Goal: Task Accomplishment & Management: Complete application form

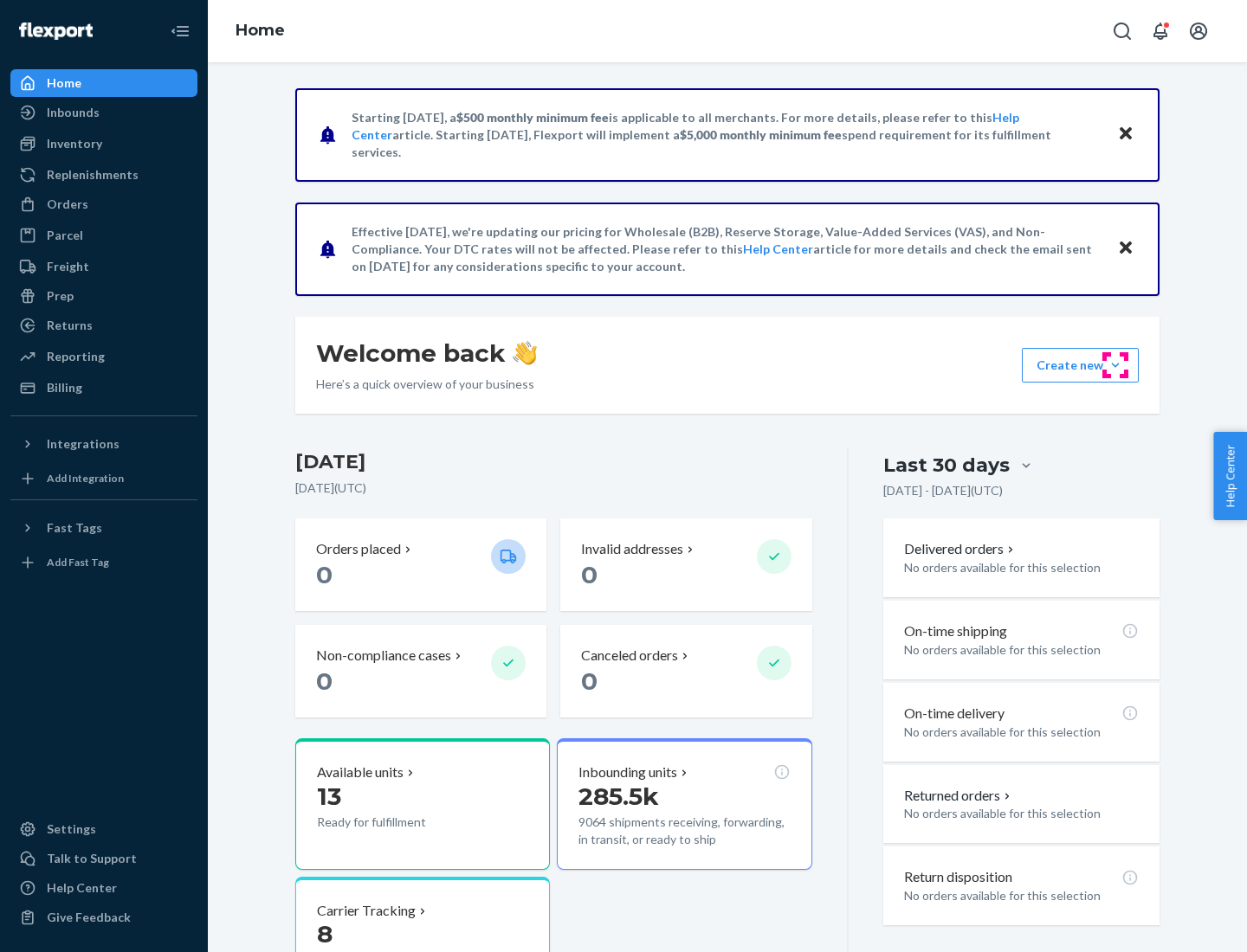
click at [1115, 365] on button "Create new Create new inbound Create new order Create new product" at bounding box center [1080, 365] width 117 height 34
click at [103, 113] on div "Inbounds" at bounding box center [104, 112] width 184 height 24
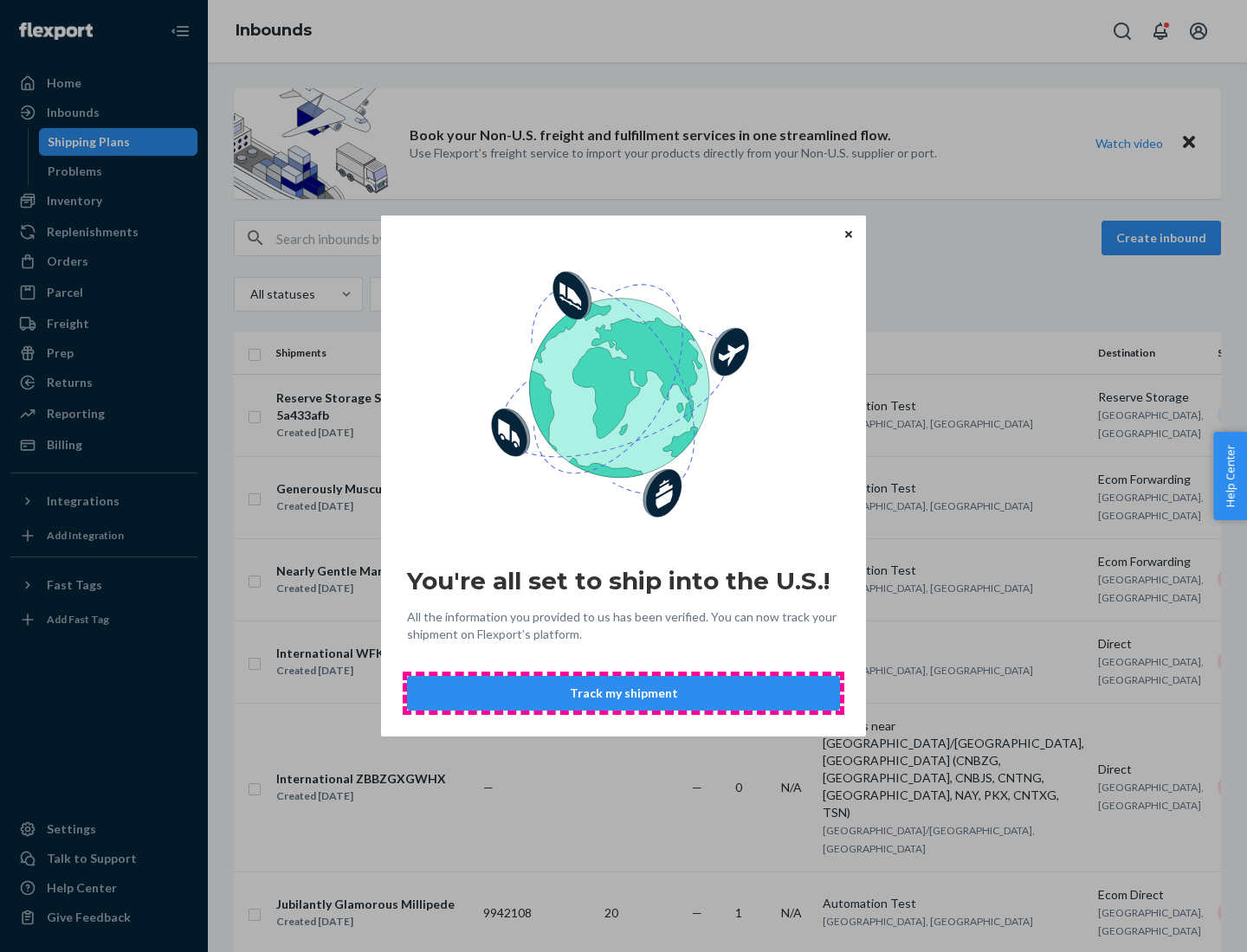
click at [624, 693] on button "Track my shipment" at bounding box center [624, 693] width 433 height 34
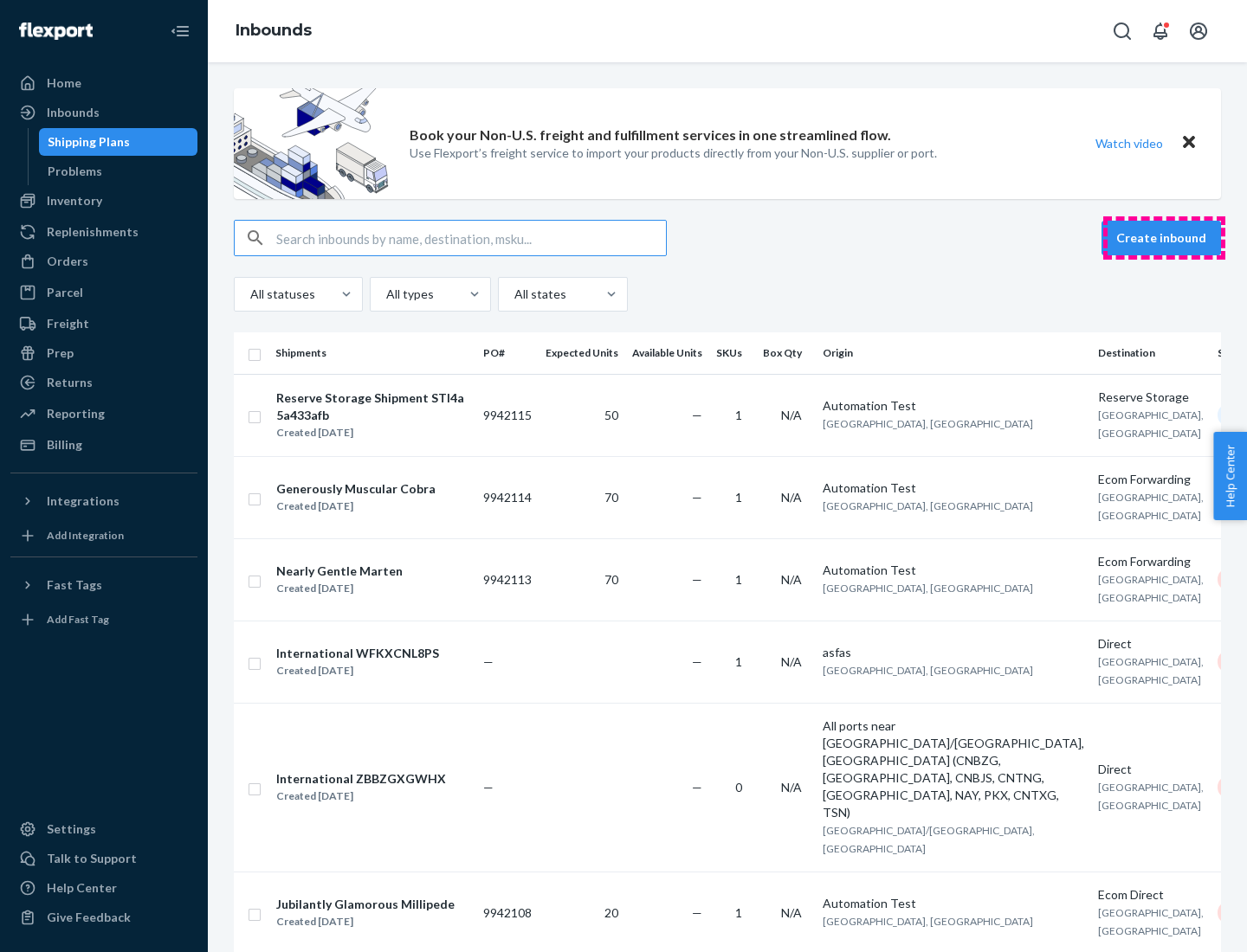
click at [1164, 238] on button "Create inbound" at bounding box center [1161, 238] width 120 height 34
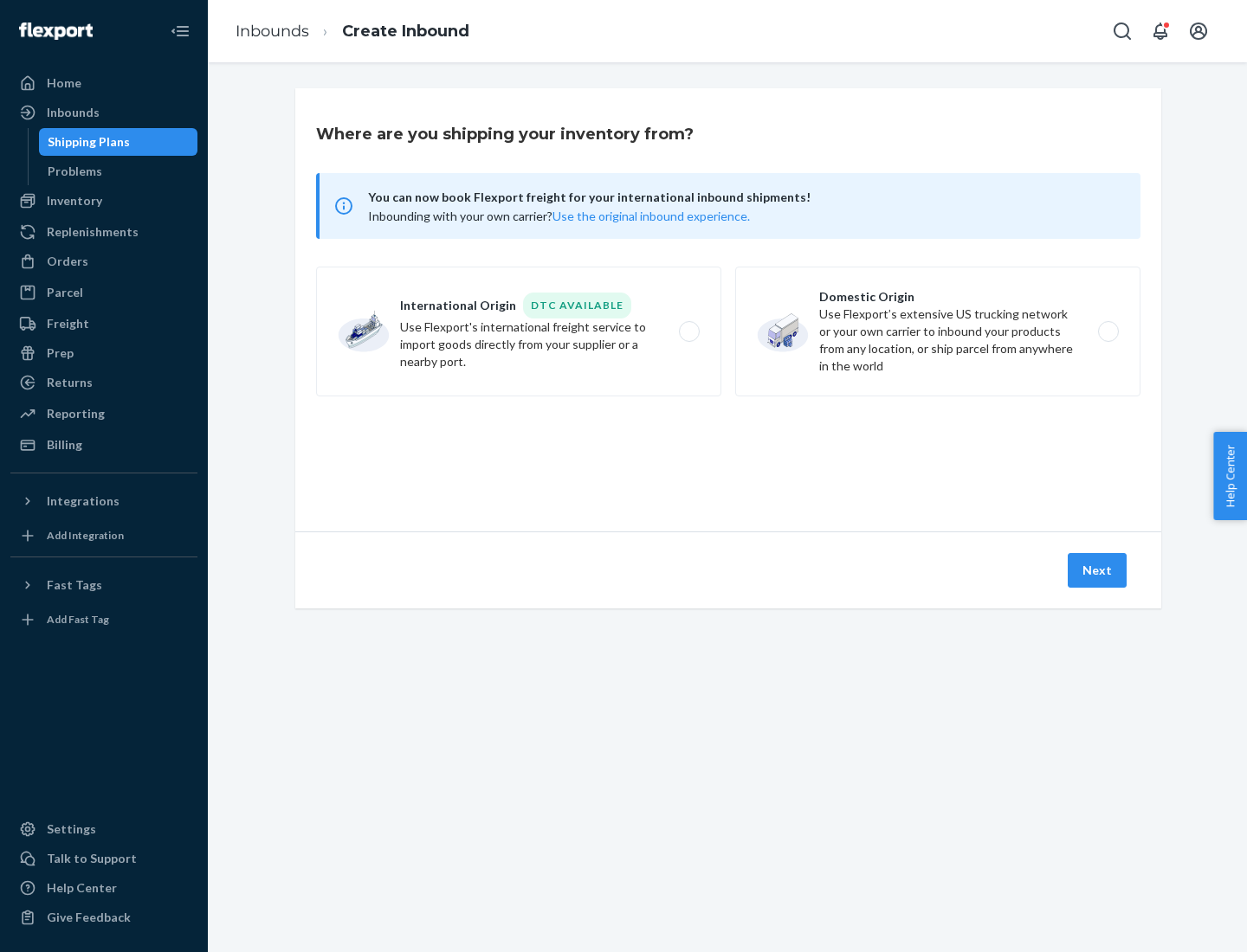
click at [518, 331] on label "International Origin DTC Available Use Flexport's international freight service…" at bounding box center [518, 331] width 405 height 130
click at [689, 331] on input "International Origin DTC Available Use Flexport's international freight service…" at bounding box center [694, 332] width 11 height 11
radio input "true"
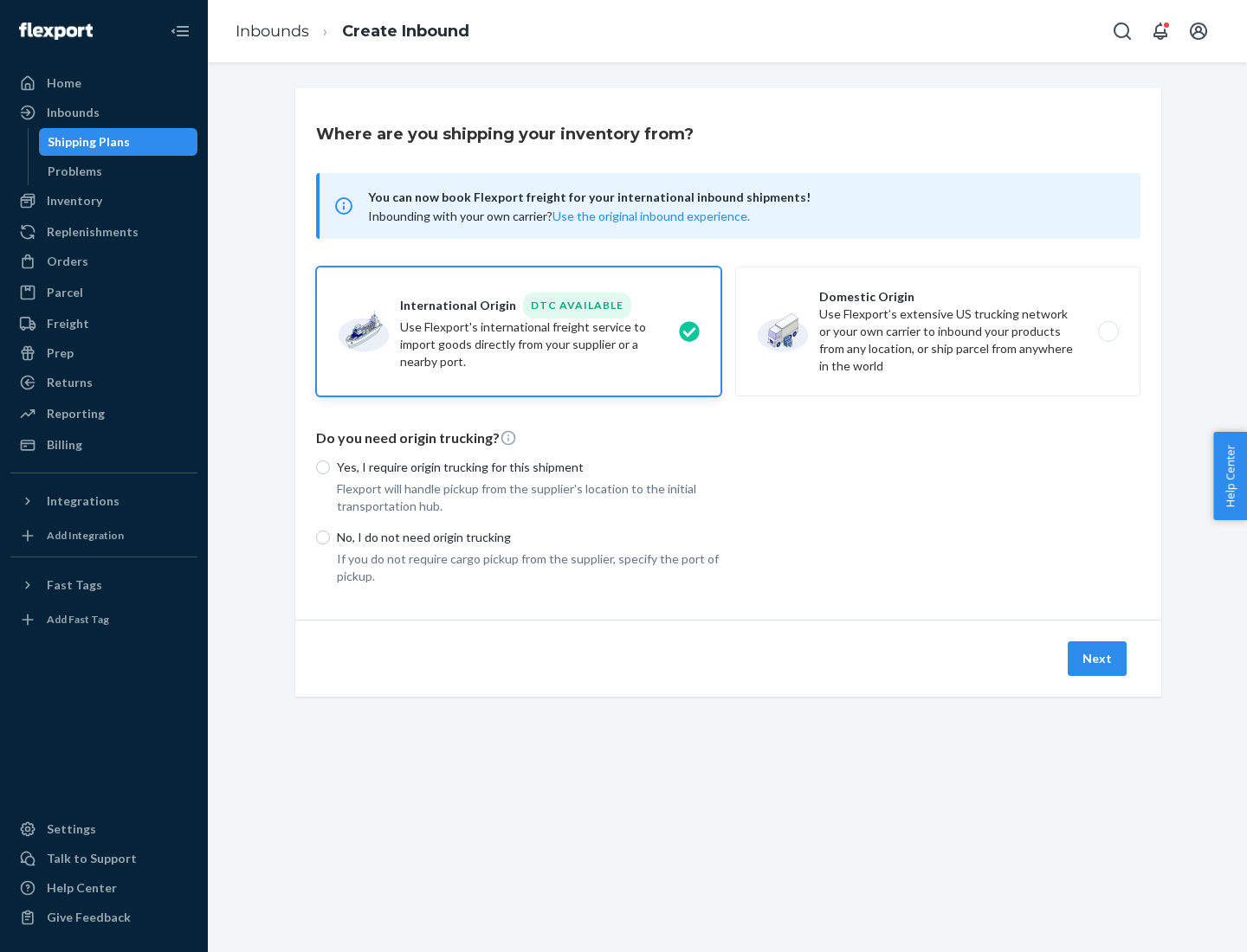
click at [529, 536] on p "No, I do not need origin trucking" at bounding box center [529, 537] width 384 height 17
click at [329, 536] on input "No, I do not need origin trucking" at bounding box center [323, 537] width 13 height 13
radio input "true"
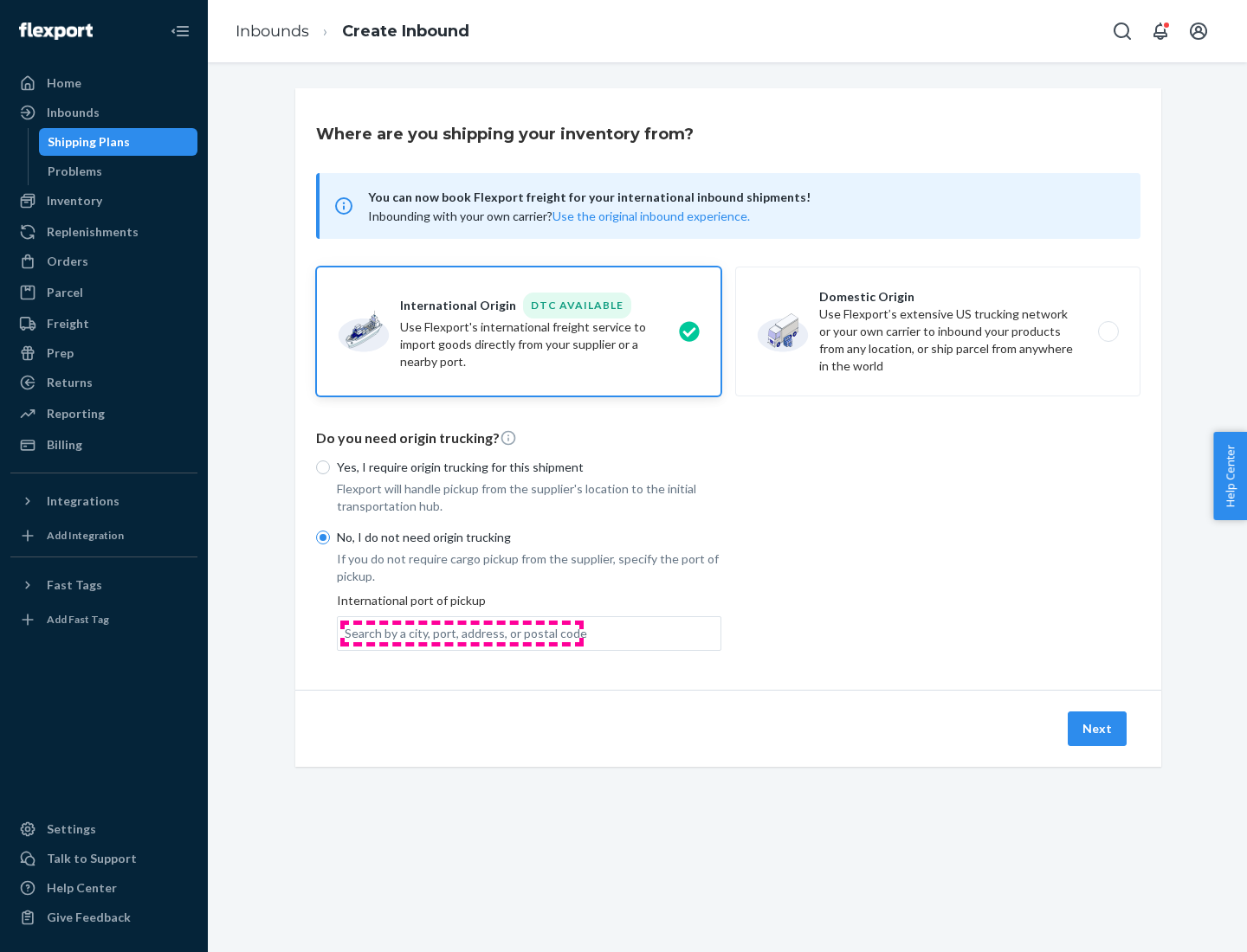
click at [462, 633] on div "Search by a city, port, address, or postal code" at bounding box center [465, 634] width 242 height 17
click at [347, 633] on input "Search by a city, port, address, or postal code" at bounding box center [346, 634] width 2 height 17
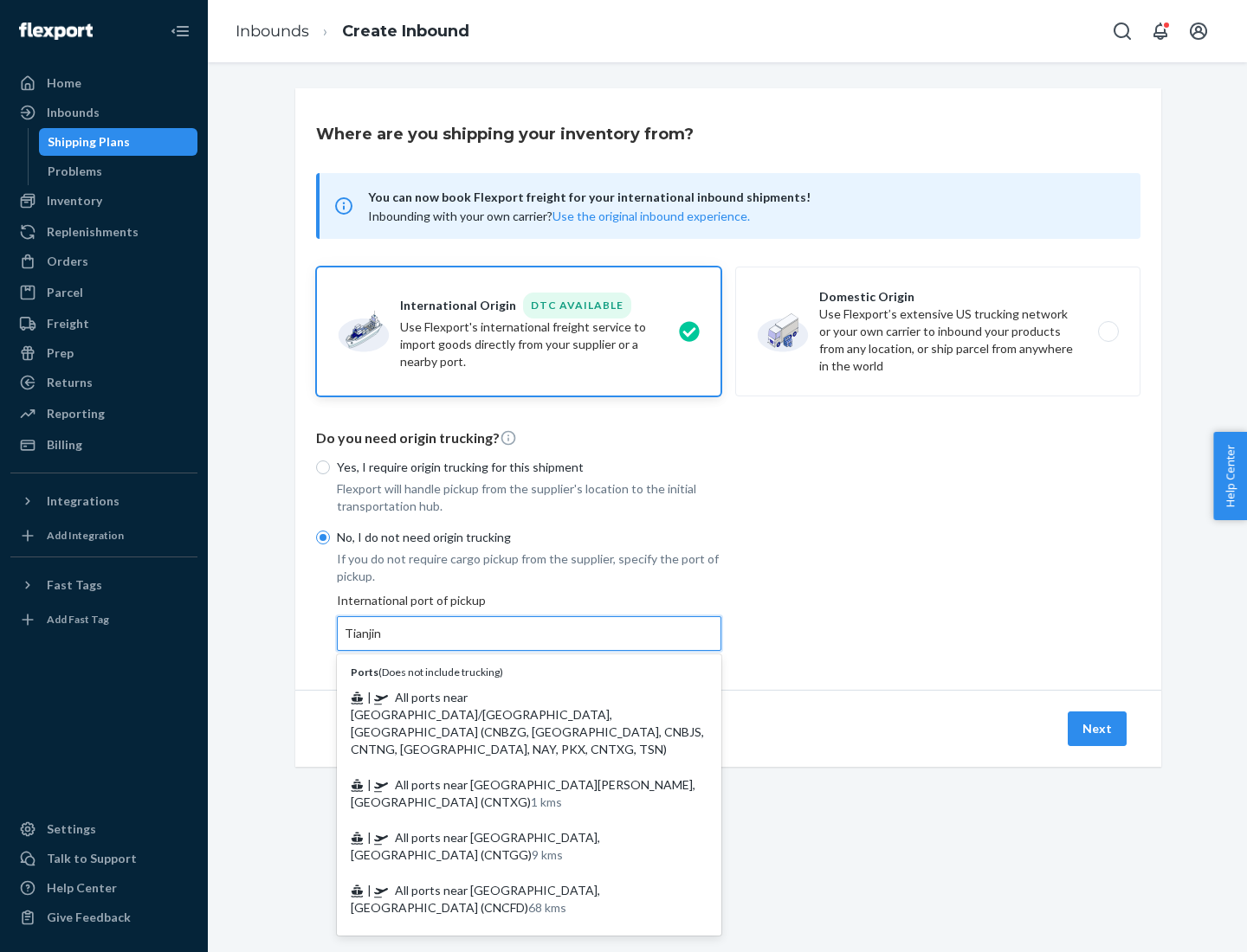
click at [511, 697] on span "| All ports near [GEOGRAPHIC_DATA]/[GEOGRAPHIC_DATA], [GEOGRAPHIC_DATA] (CNBZG,…" at bounding box center [527, 723] width 353 height 67
click at [383, 643] on input "Tianjin" at bounding box center [364, 634] width 38 height 17
type input "All ports near [GEOGRAPHIC_DATA]/[GEOGRAPHIC_DATA], [GEOGRAPHIC_DATA] (CNBZG, […"
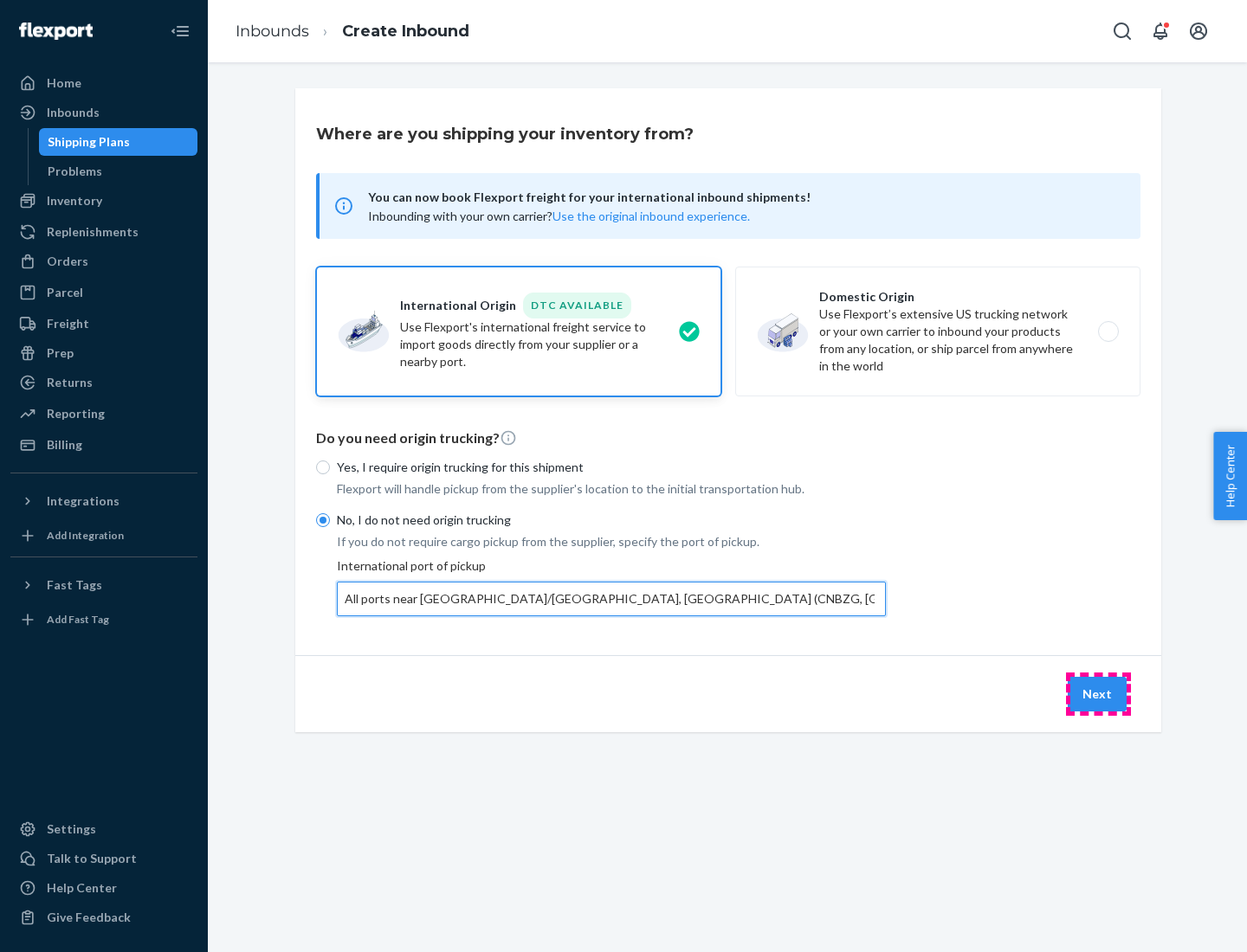
click at [1098, 693] on button "Next" at bounding box center [1097, 694] width 58 height 34
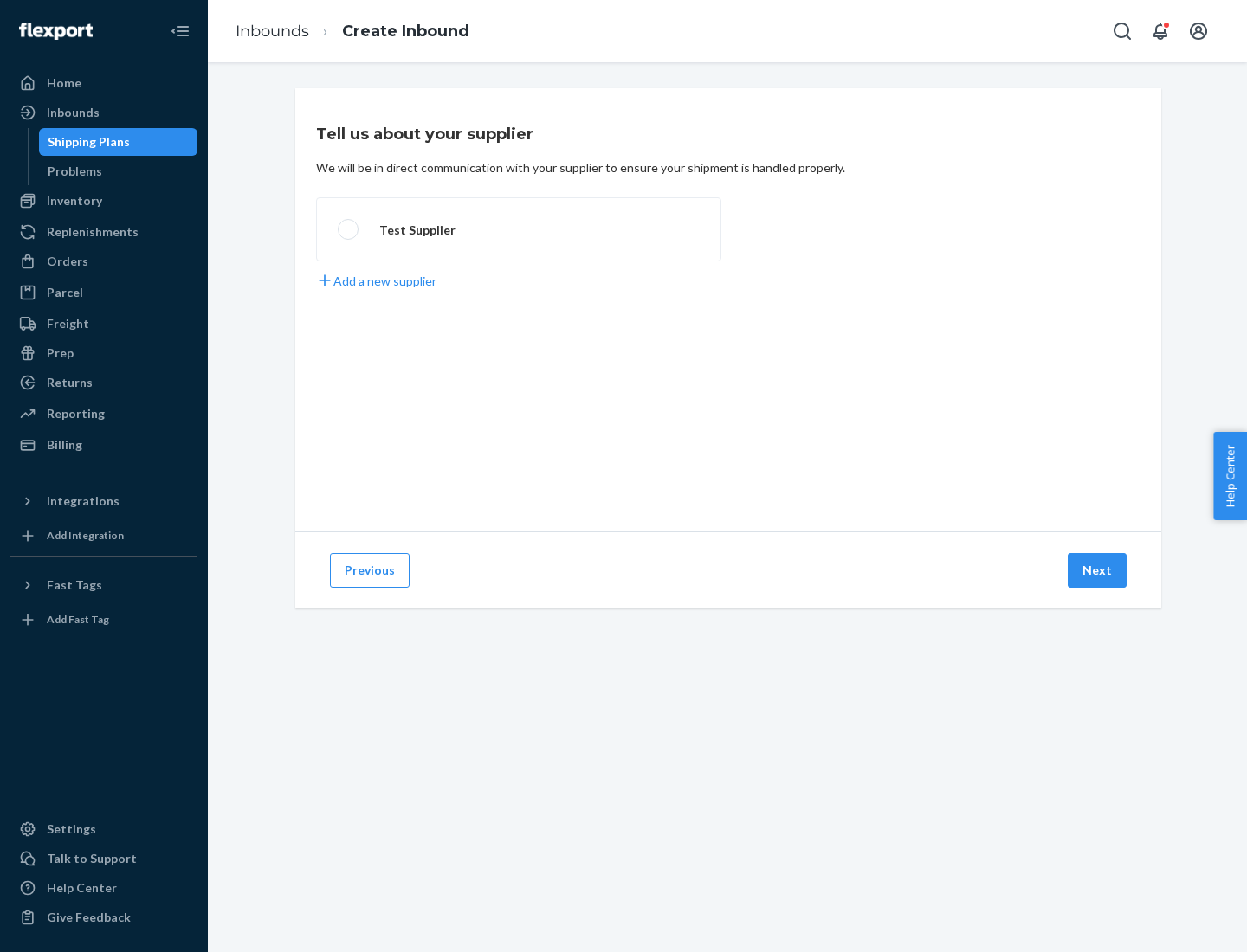
click at [518, 230] on label "Test Supplier" at bounding box center [518, 229] width 405 height 64
click at [349, 230] on input "Test Supplier" at bounding box center [344, 230] width 11 height 11
radio input "true"
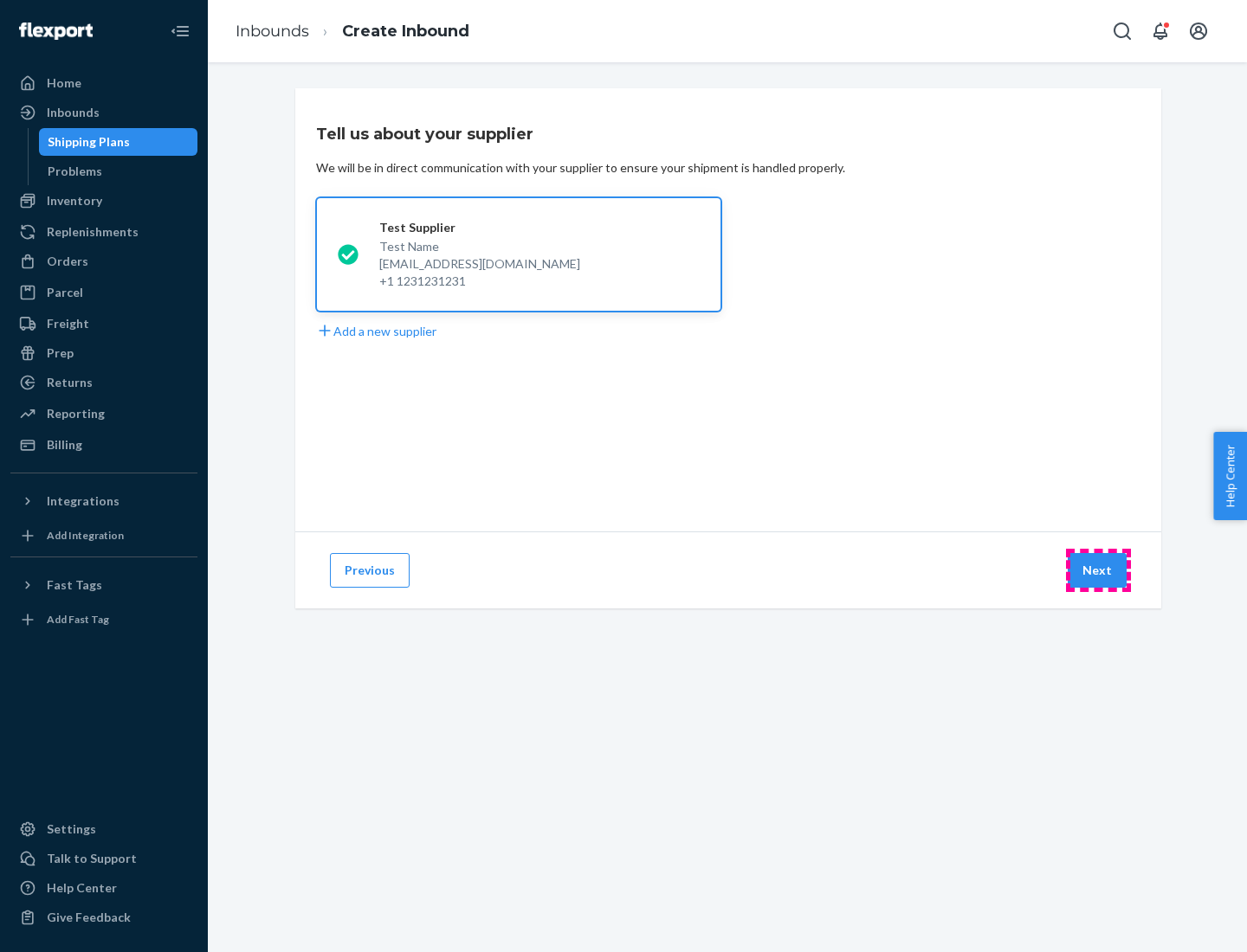
click at [1098, 571] on button "Next" at bounding box center [1097, 571] width 58 height 34
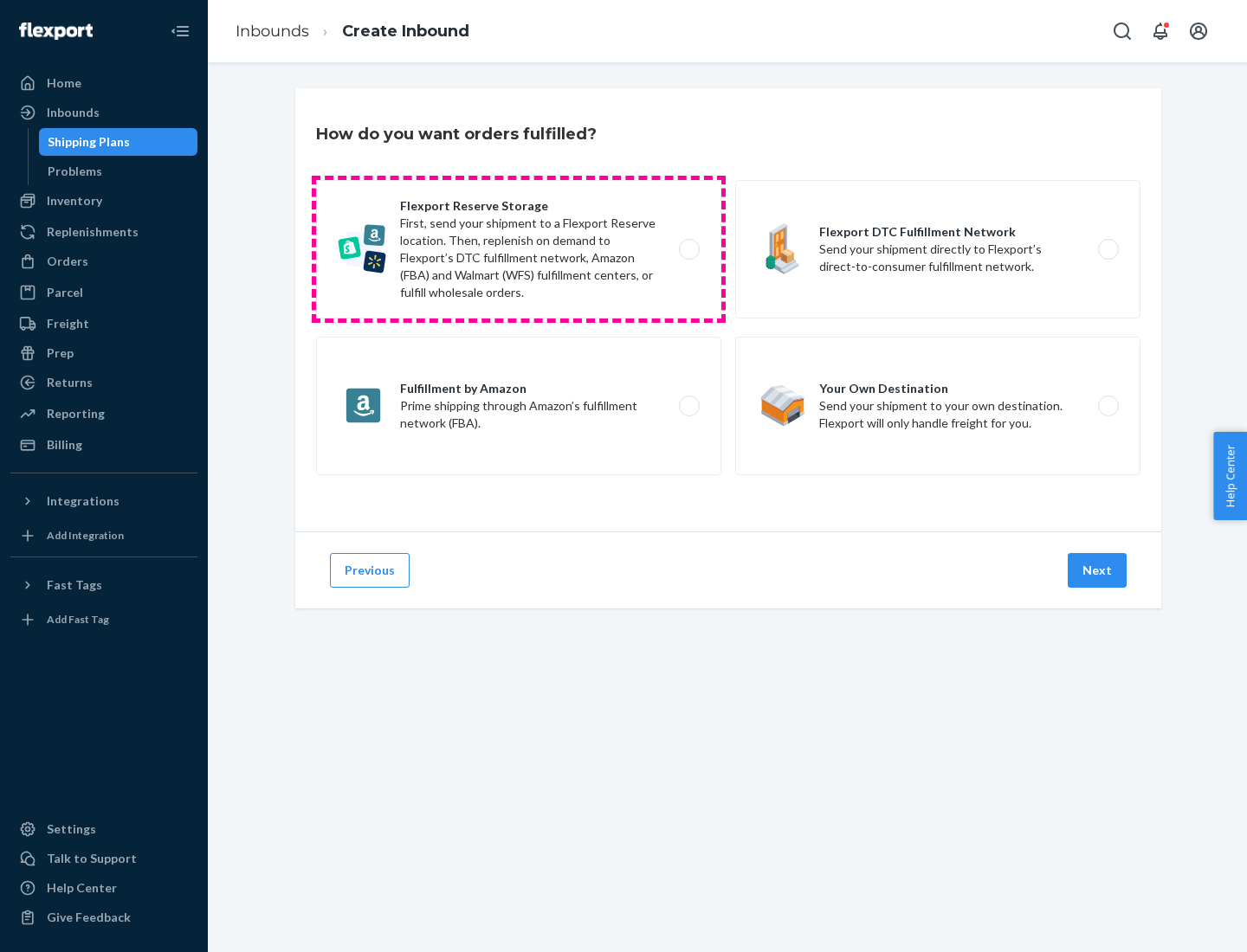
click at [518, 249] on label "Flexport Reserve Storage First, send your shipment to a Flexport Reserve locati…" at bounding box center [518, 249] width 405 height 139
click at [689, 249] on input "Flexport Reserve Storage First, send your shipment to a Flexport Reserve locati…" at bounding box center [694, 250] width 11 height 11
radio input "true"
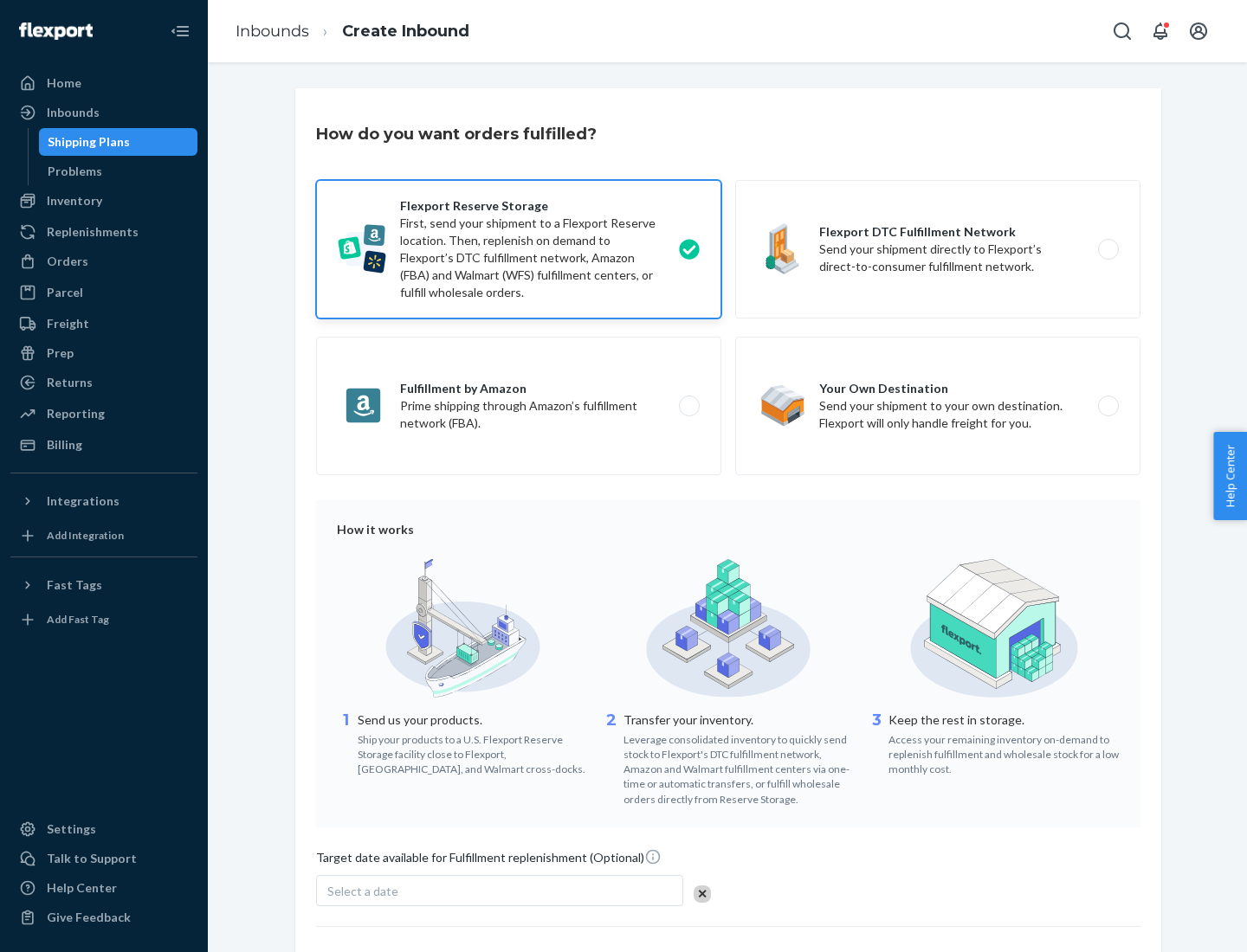
scroll to position [142, 0]
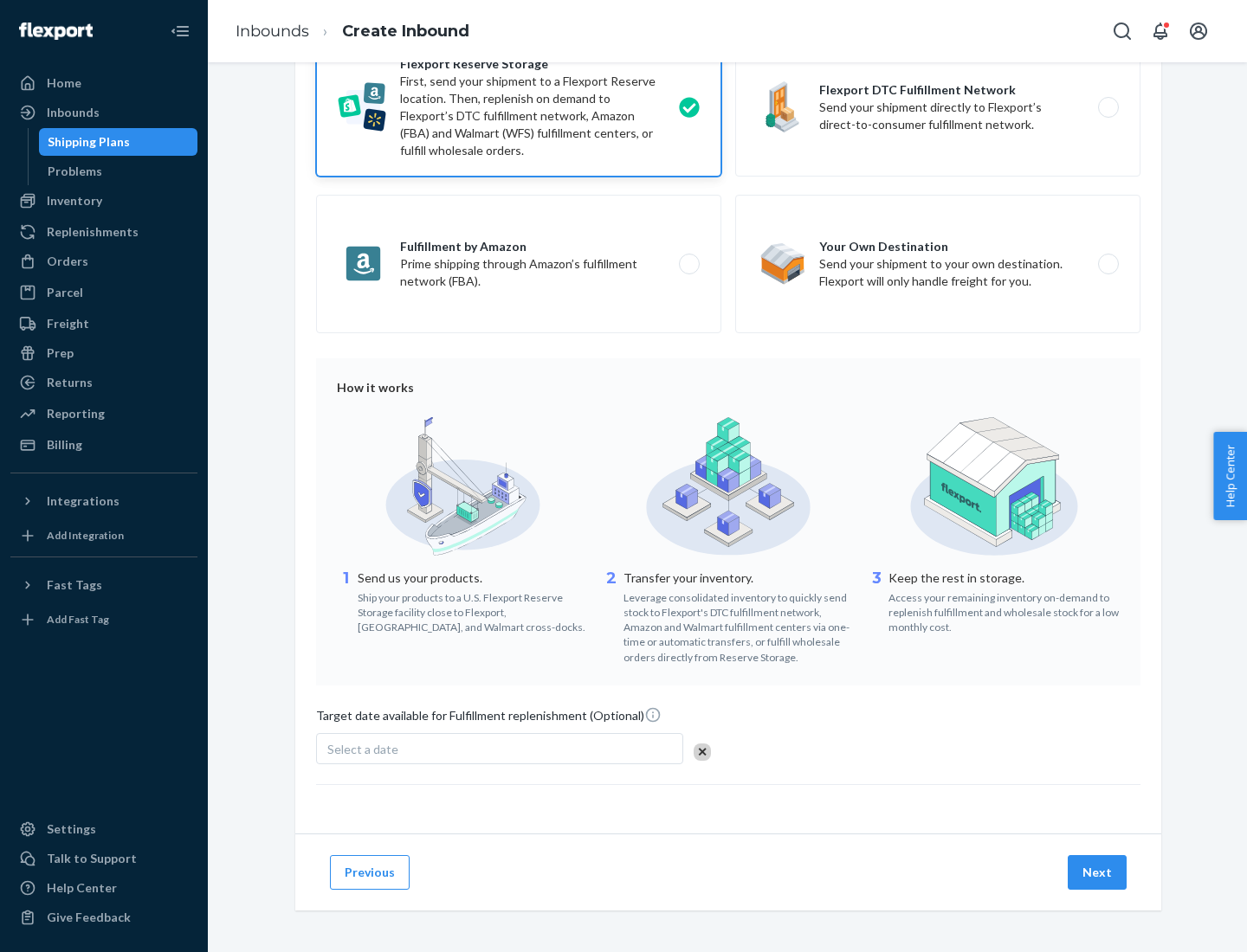
click at [1098, 872] on button "Next" at bounding box center [1097, 873] width 58 height 34
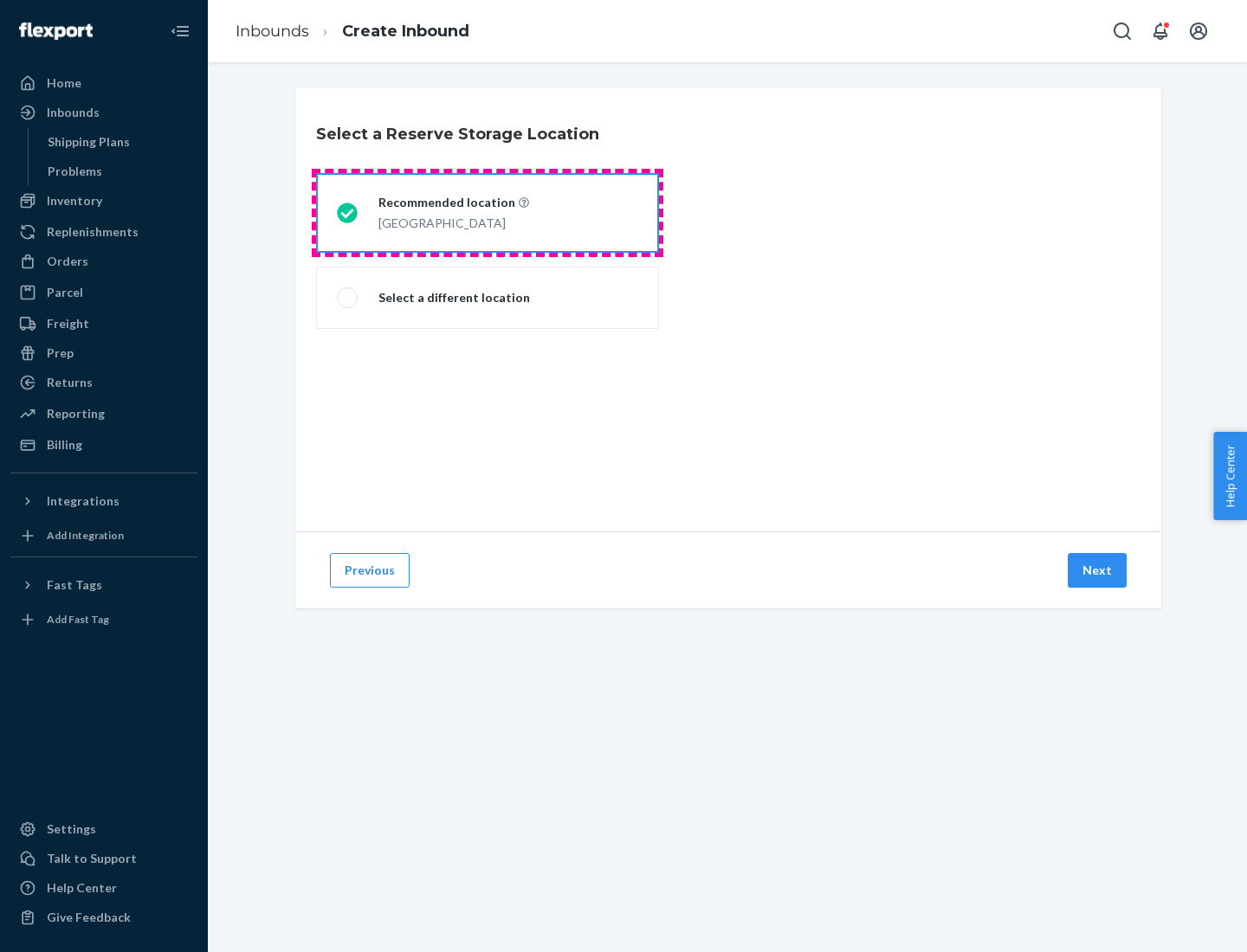
click at [487, 213] on div "[GEOGRAPHIC_DATA]" at bounding box center [453, 222] width 150 height 21
click at [348, 213] on input "Recommended location [GEOGRAPHIC_DATA]" at bounding box center [343, 214] width 11 height 11
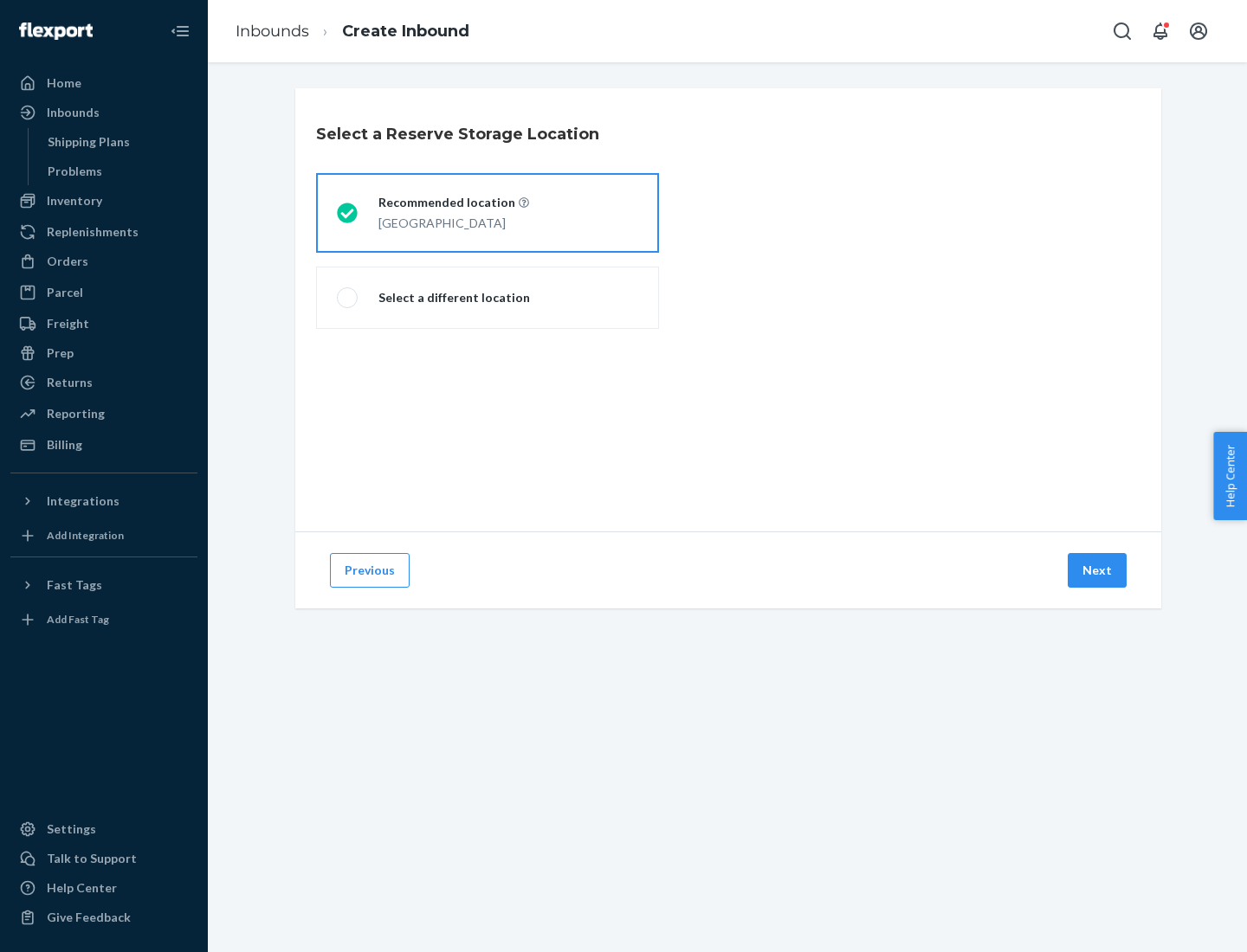
click at [1098, 571] on button "Next" at bounding box center [1097, 571] width 58 height 34
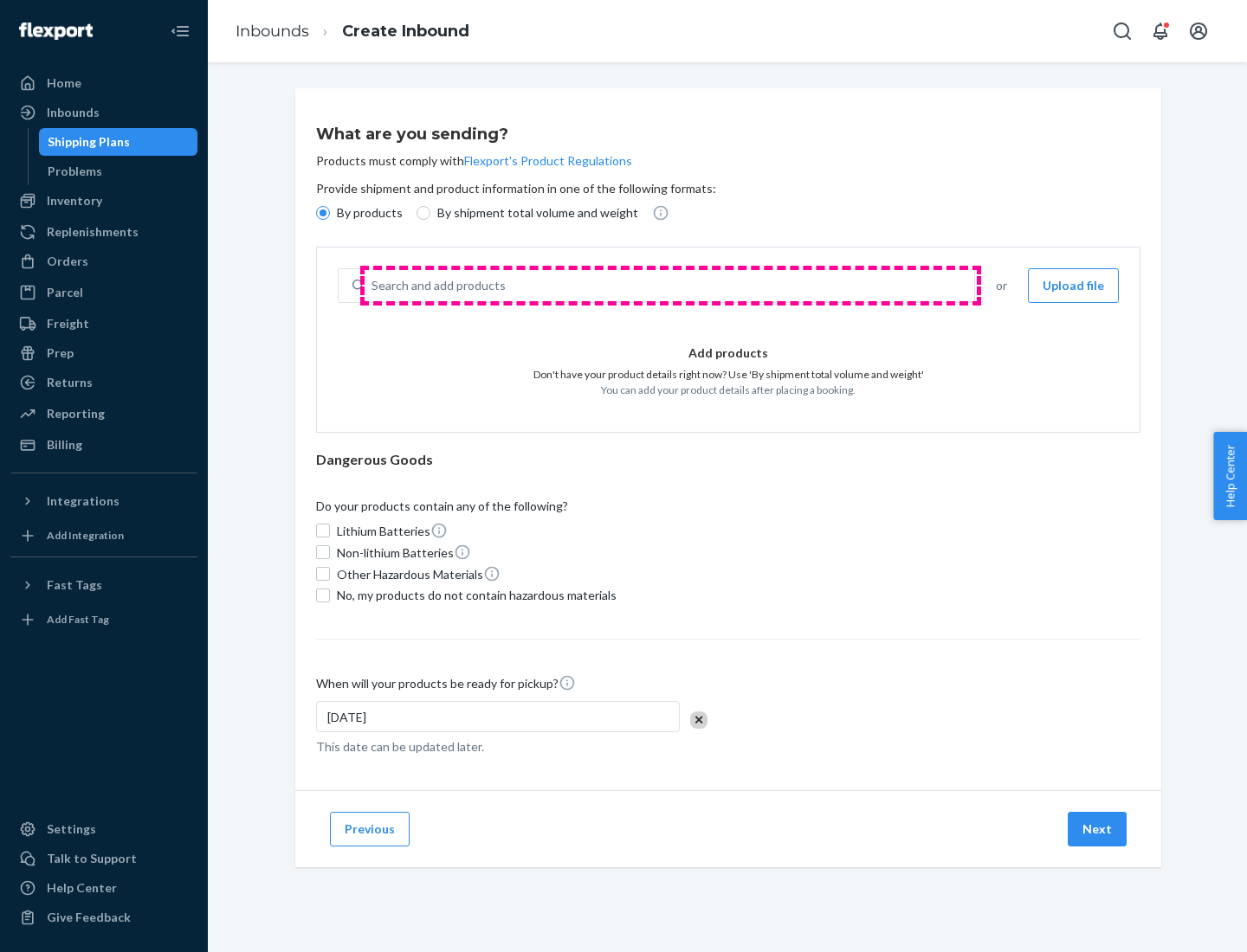
click at [670, 285] on div "Search and add products" at bounding box center [669, 285] width 609 height 32
click at [374, 285] on input "Search and add products" at bounding box center [373, 285] width 2 height 17
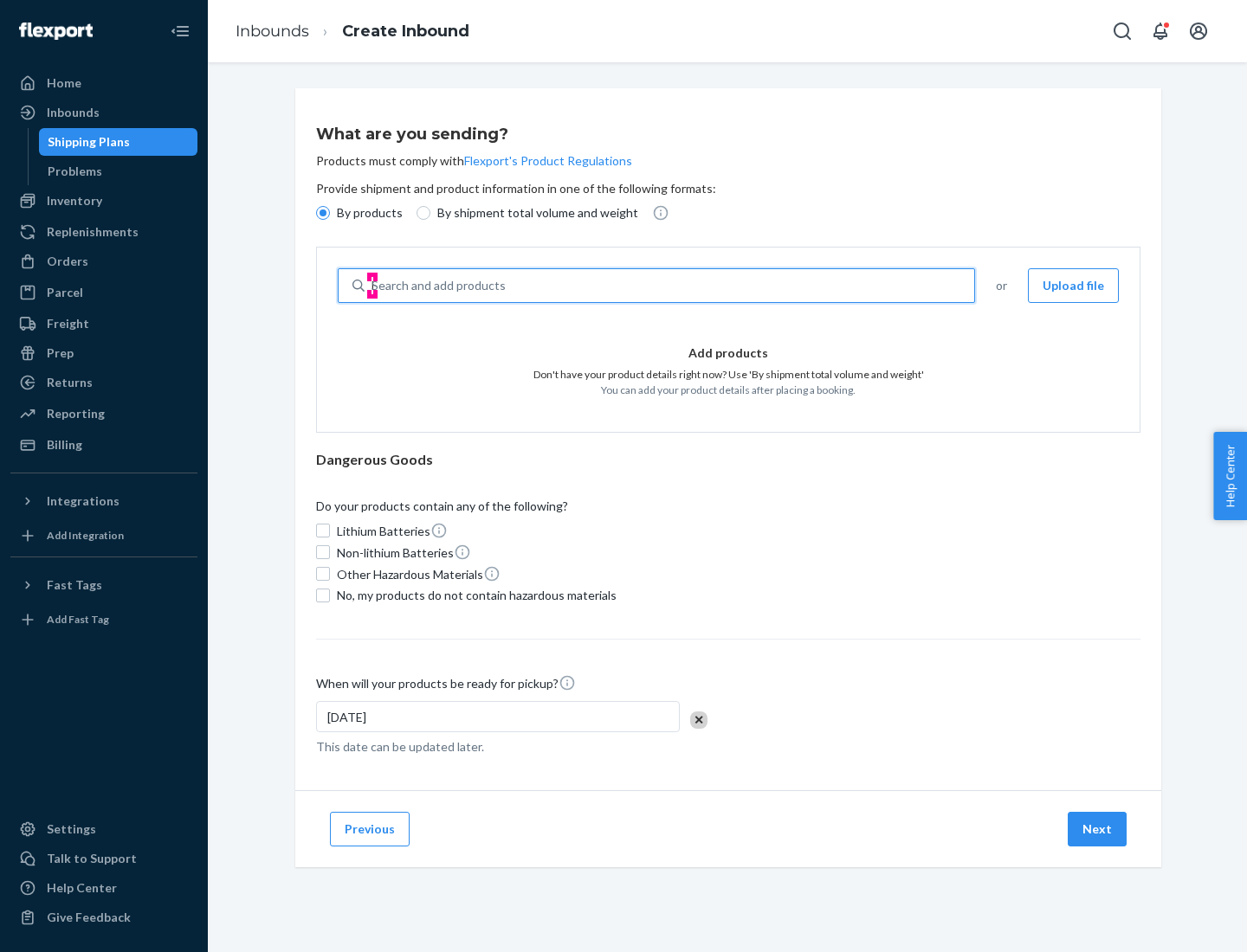
type input "basic"
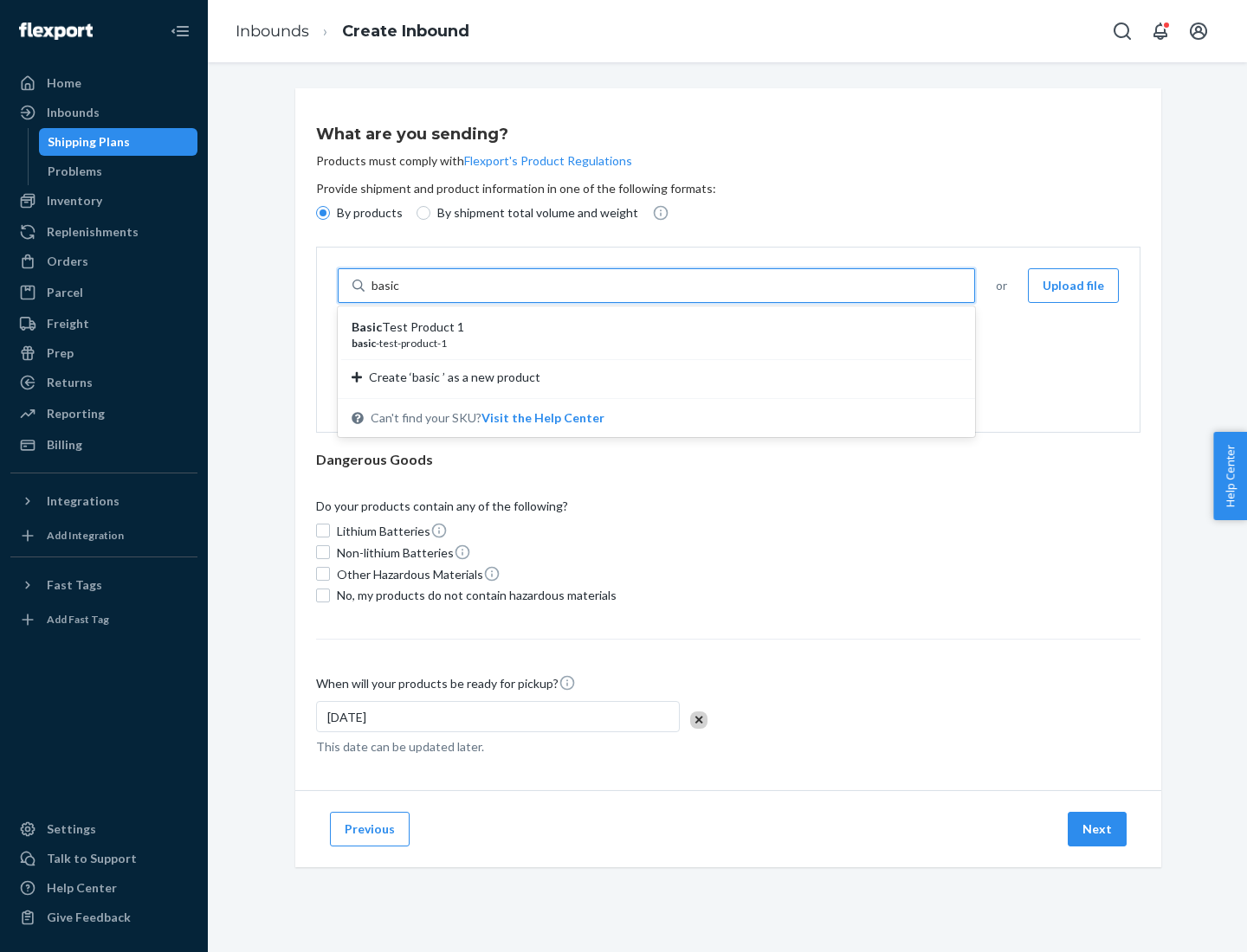
click at [650, 328] on div "Basic Test Product 1" at bounding box center [649, 328] width 596 height 17
click at [402, 294] on input "basic" at bounding box center [387, 285] width 32 height 17
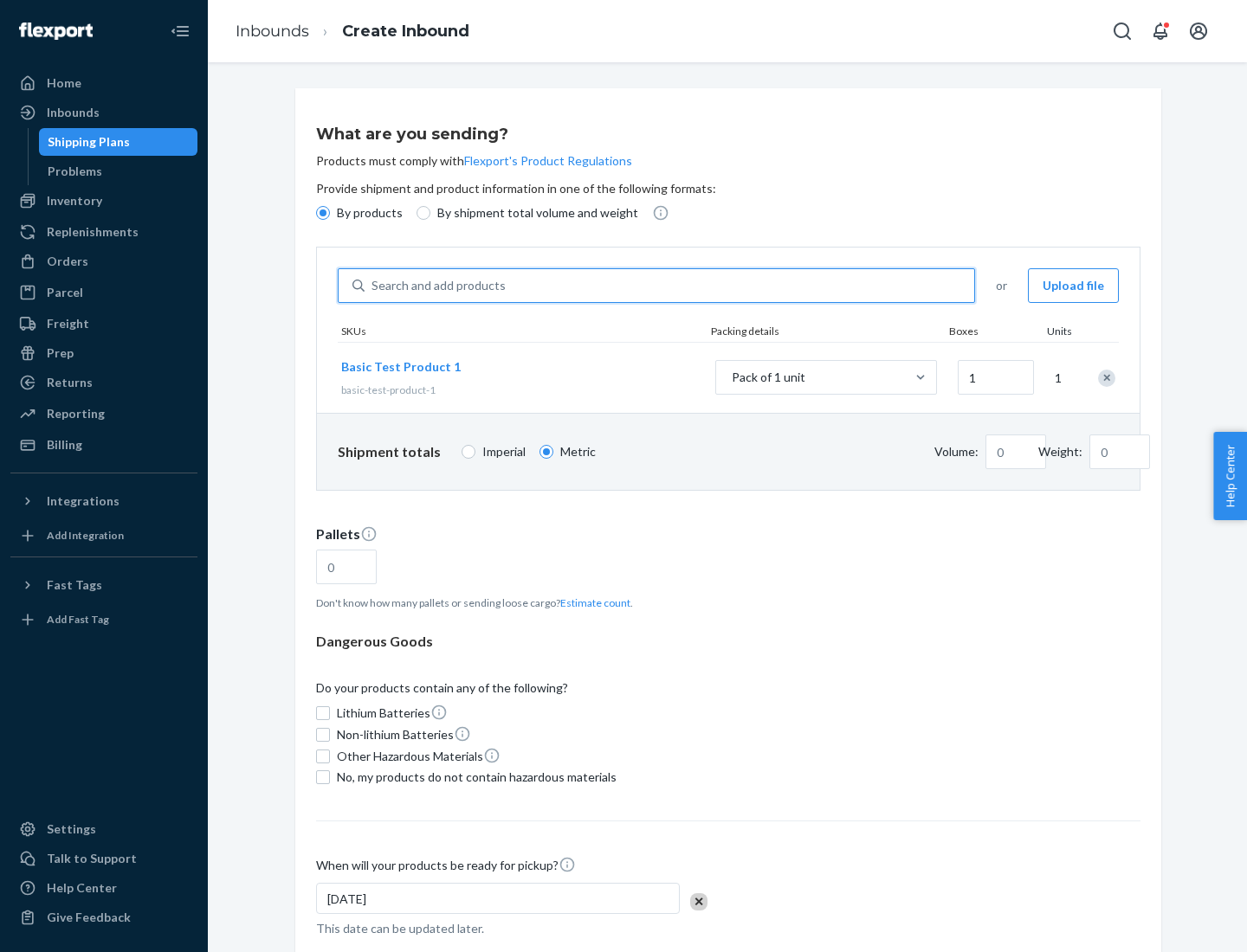
type input "1.09"
type input "3.27"
type input "3"
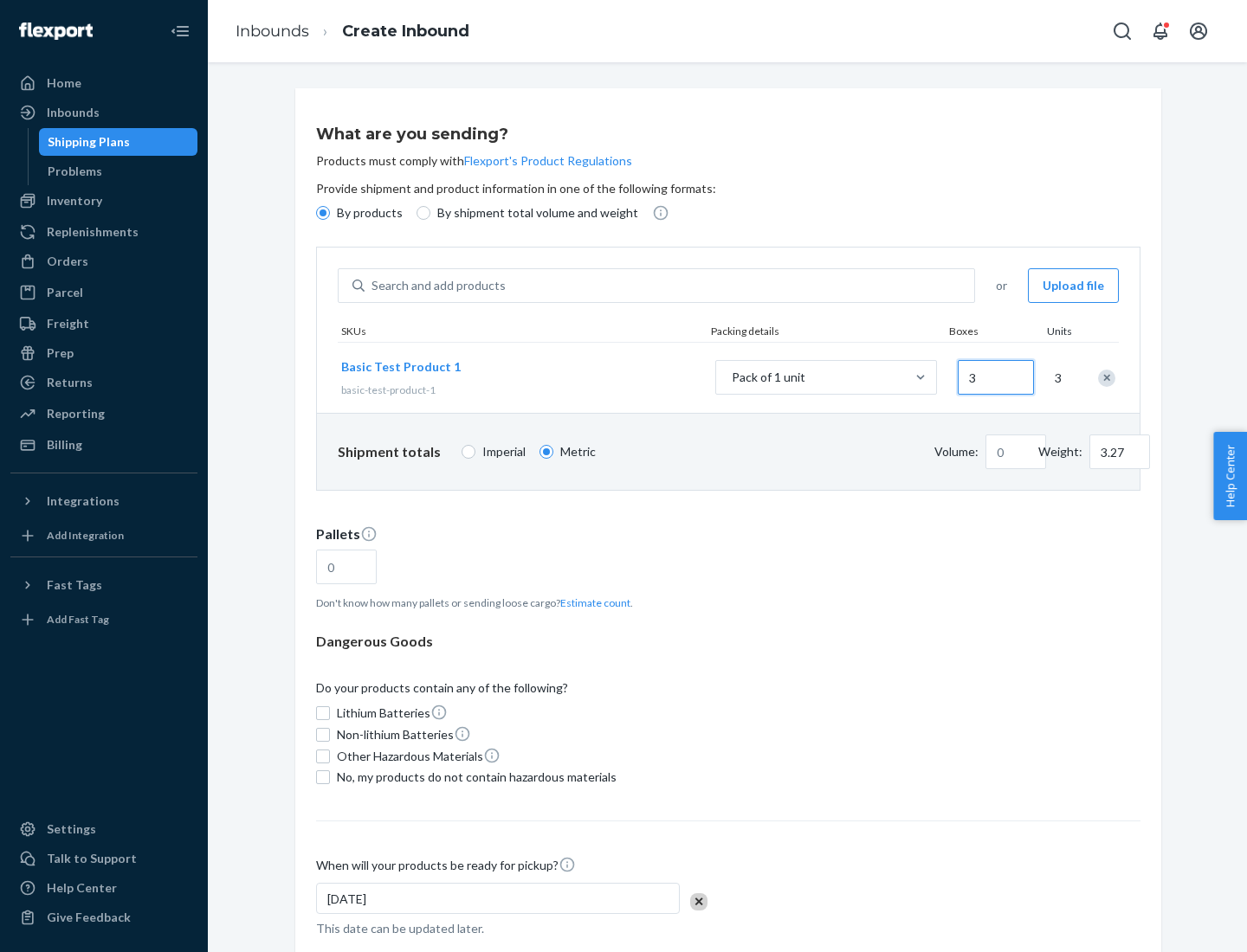
type input "0.01"
type input "32.66"
type input "30"
type input "0.07"
type input "326.59"
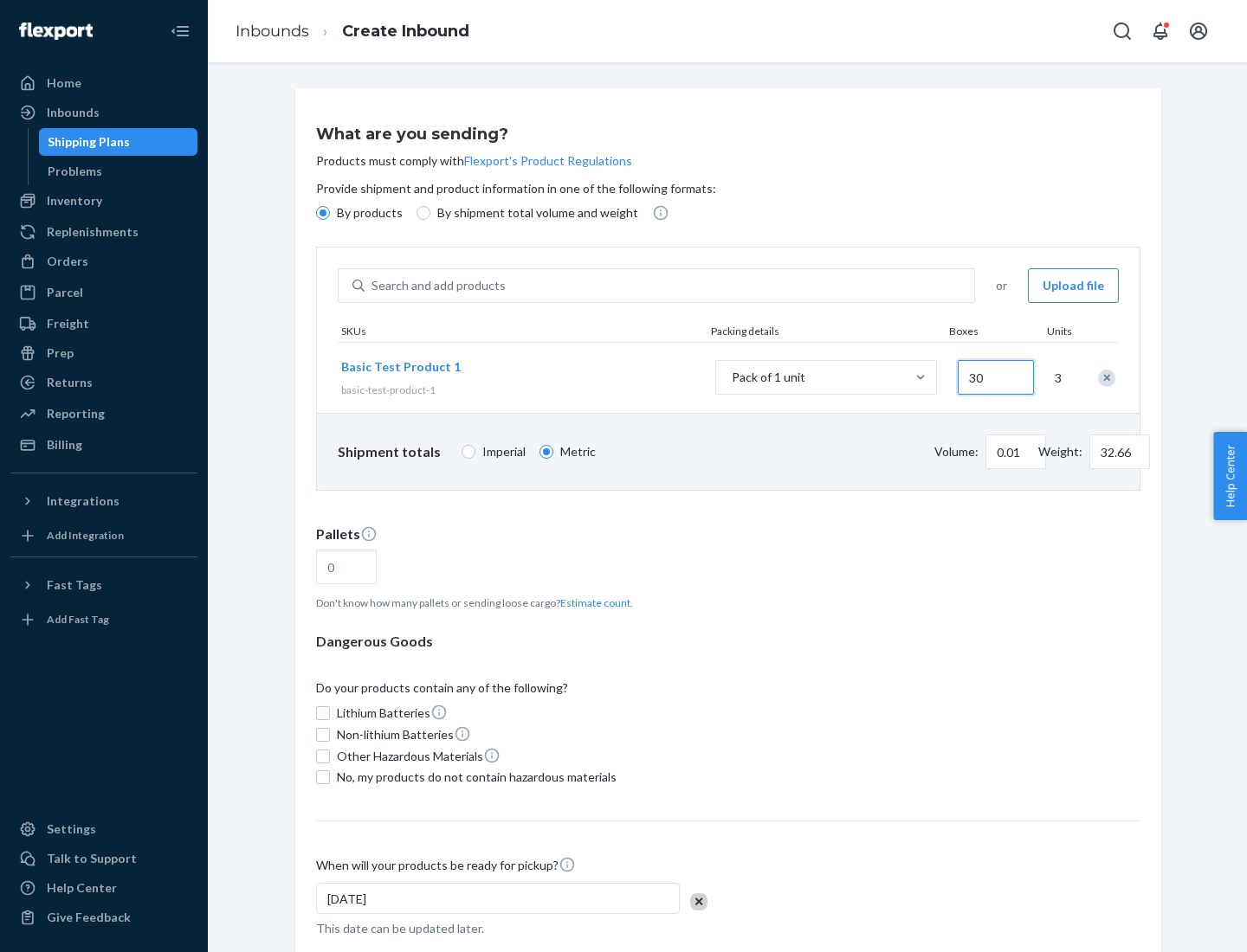
type input "300"
type input "0.68"
type input "3265.86"
type input "3000"
type input "1.09"
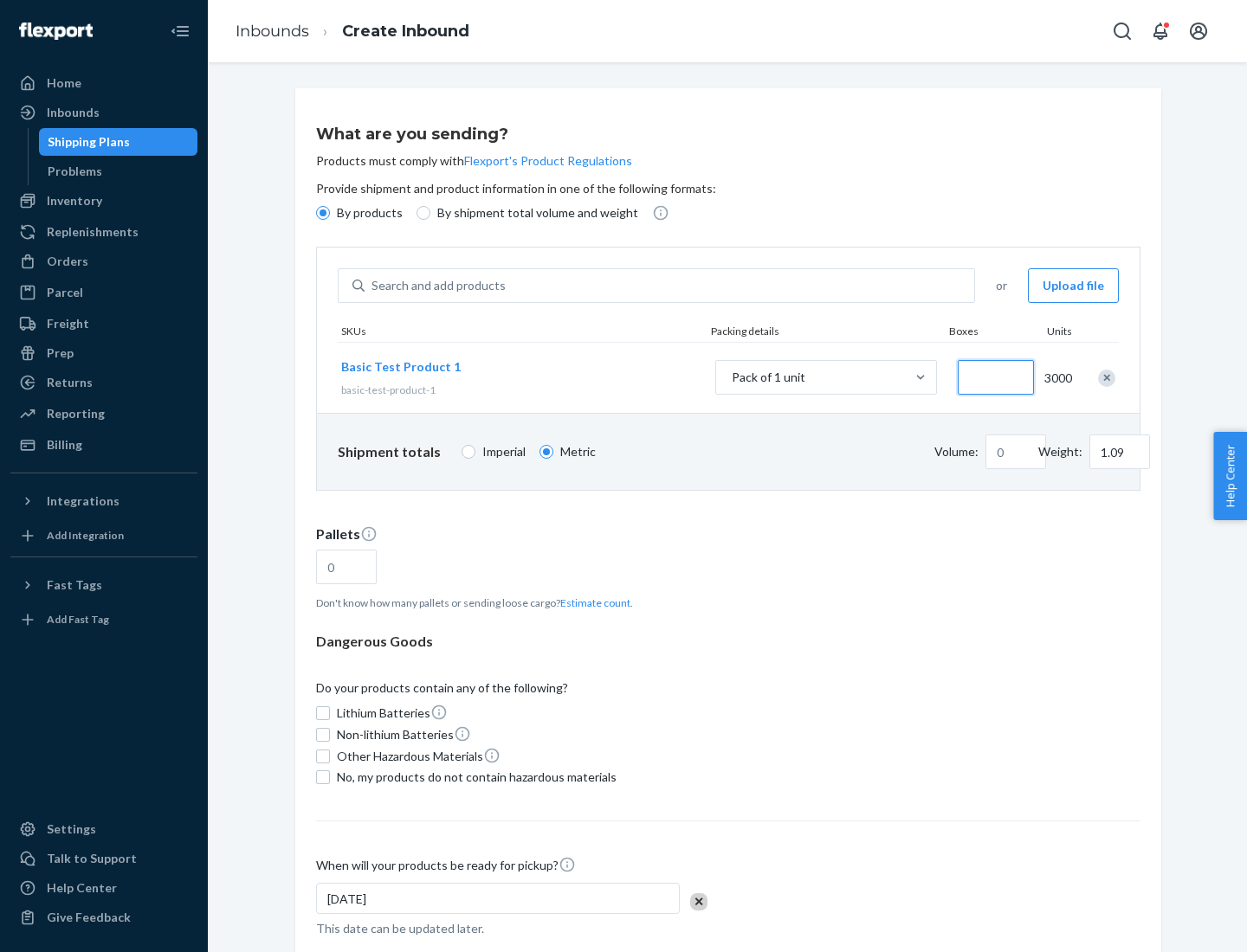
type input "1"
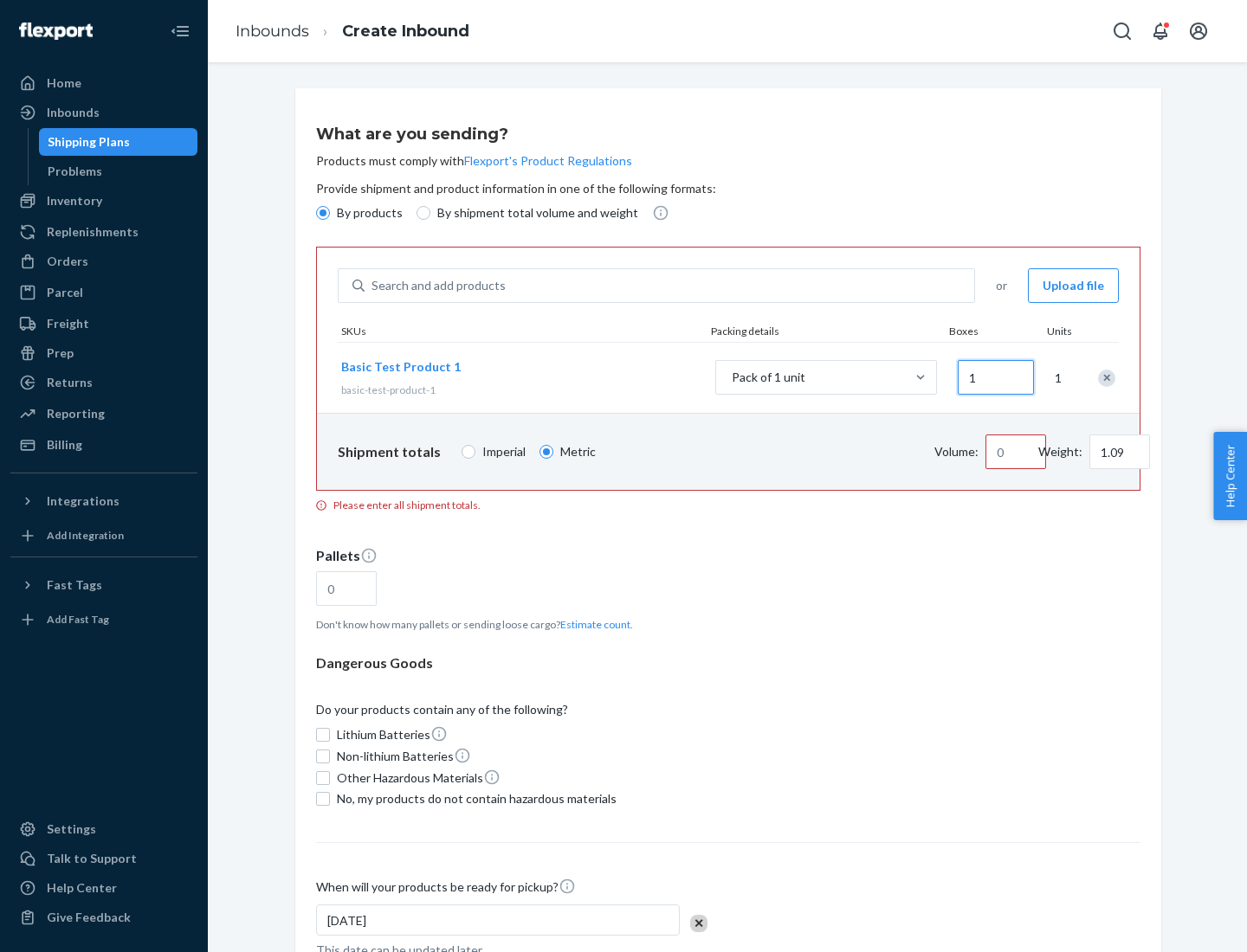
type input "10.89"
type input "10"
type input "0.02"
type input "108.86"
type input "100"
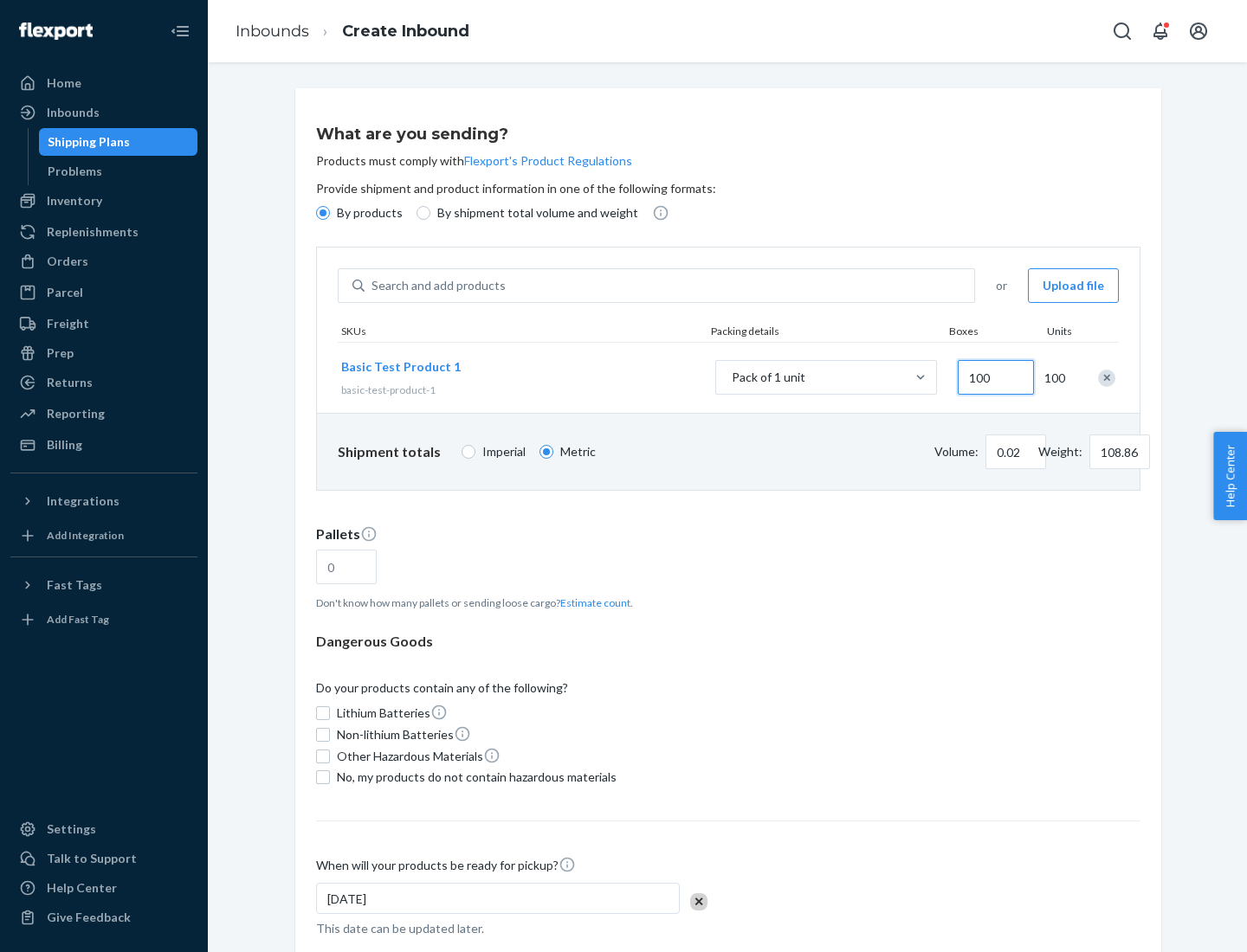
type input "0.23"
type input "1088.62"
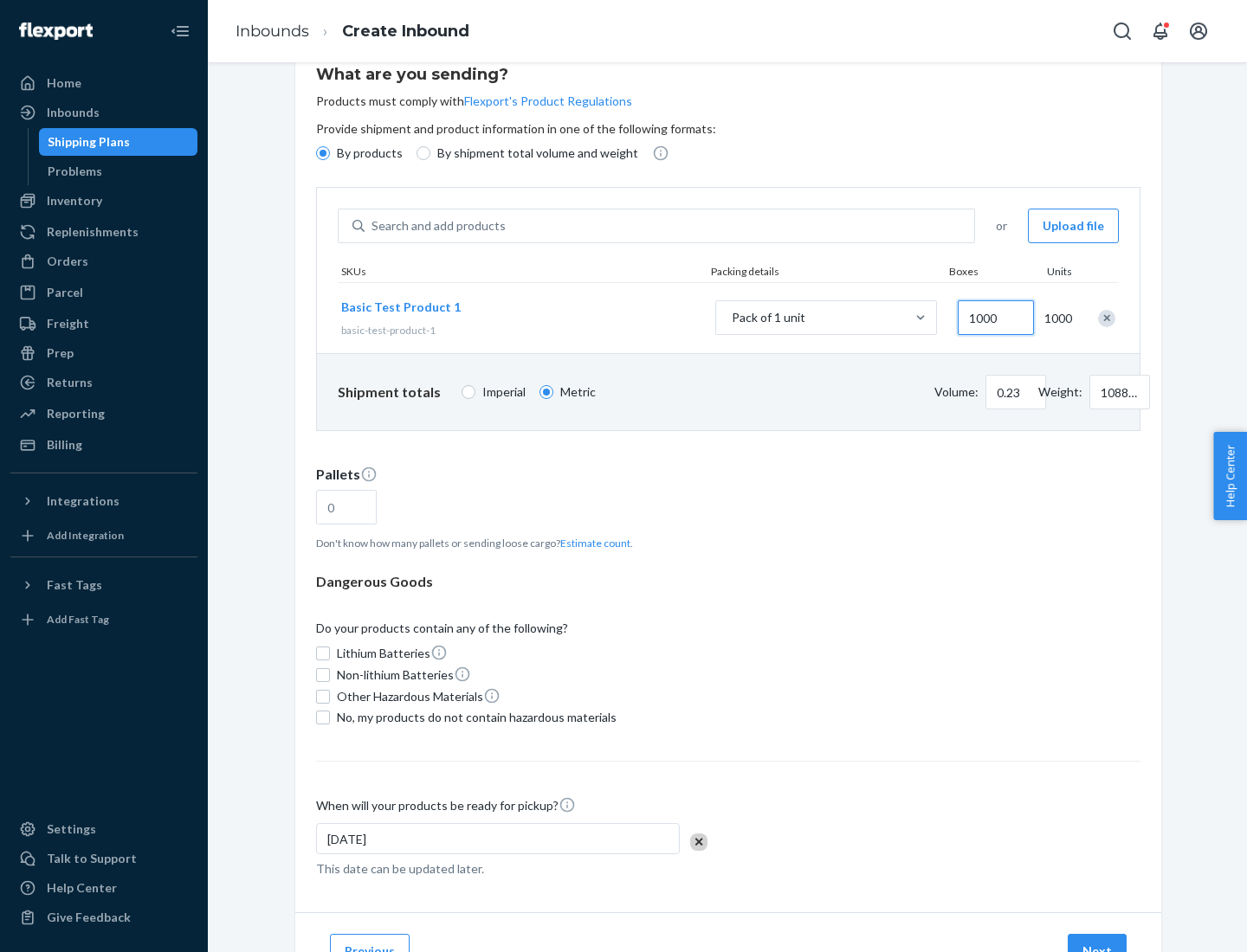
type input "1000"
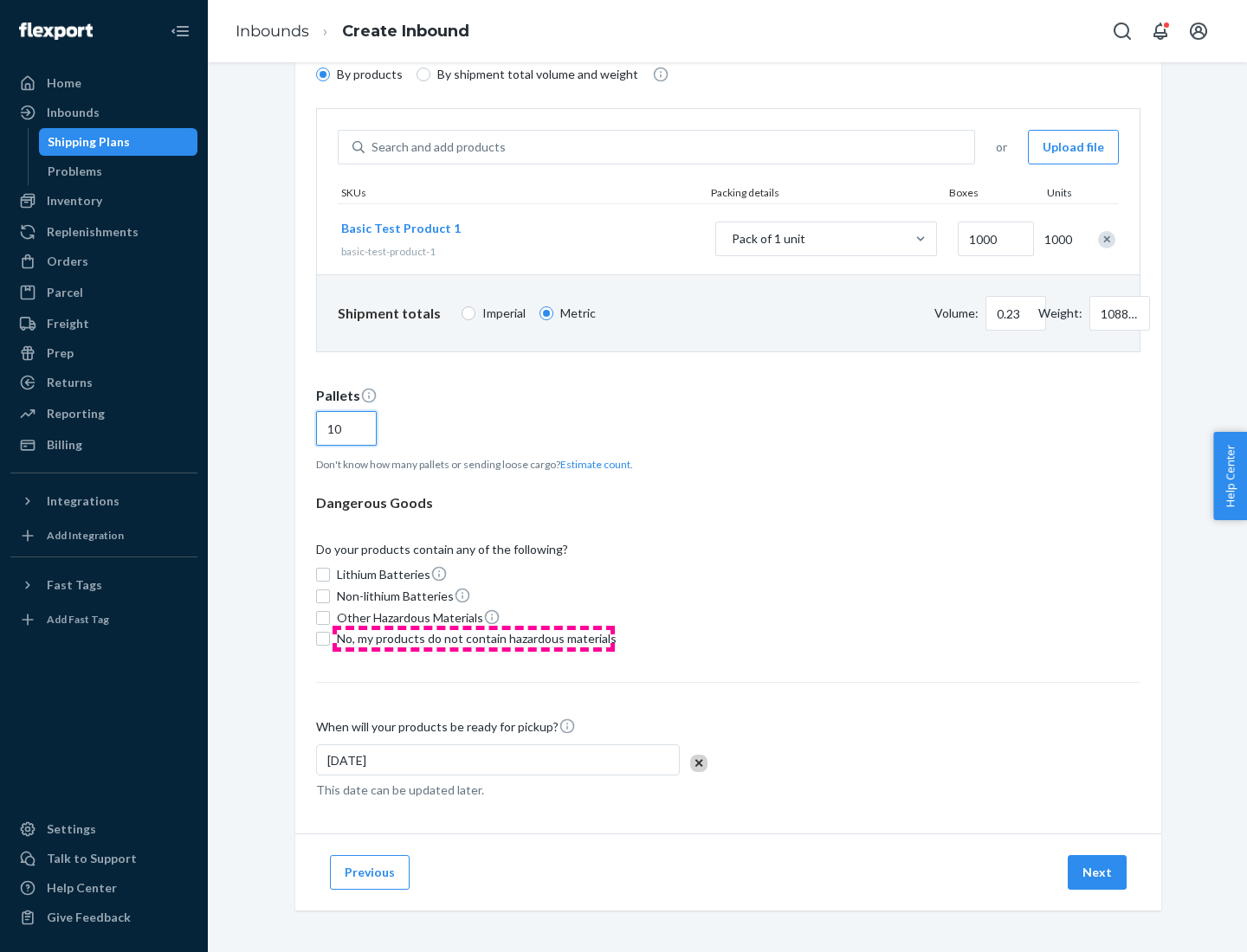
type input "10"
click at [473, 639] on span "No, my products do not contain hazardous materials" at bounding box center [477, 639] width 280 height 17
click at [329, 639] on input "No, my products do not contain hazardous materials" at bounding box center [323, 639] width 13 height 13
checkbox input "true"
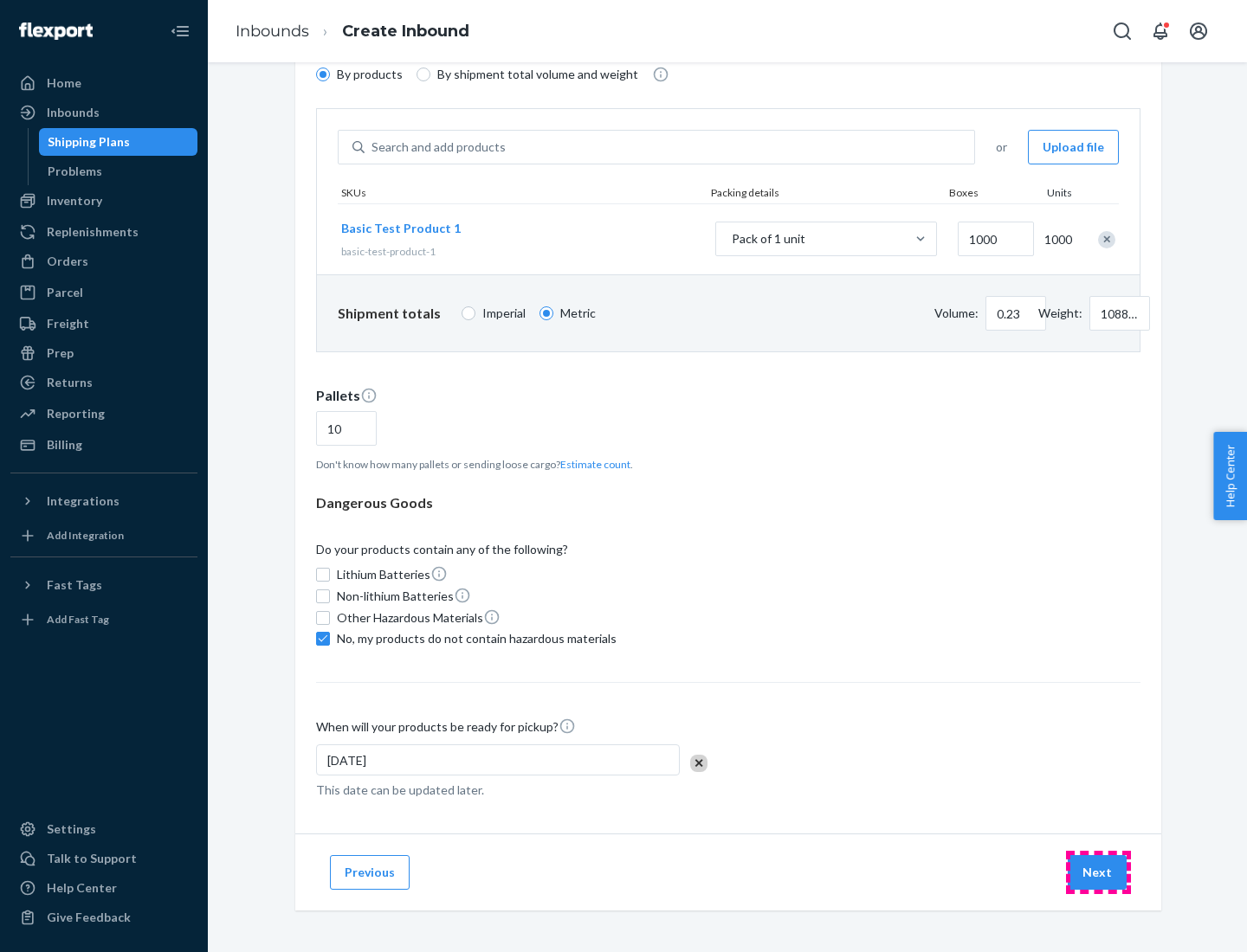
click at [1098, 873] on button "Next" at bounding box center [1097, 873] width 58 height 34
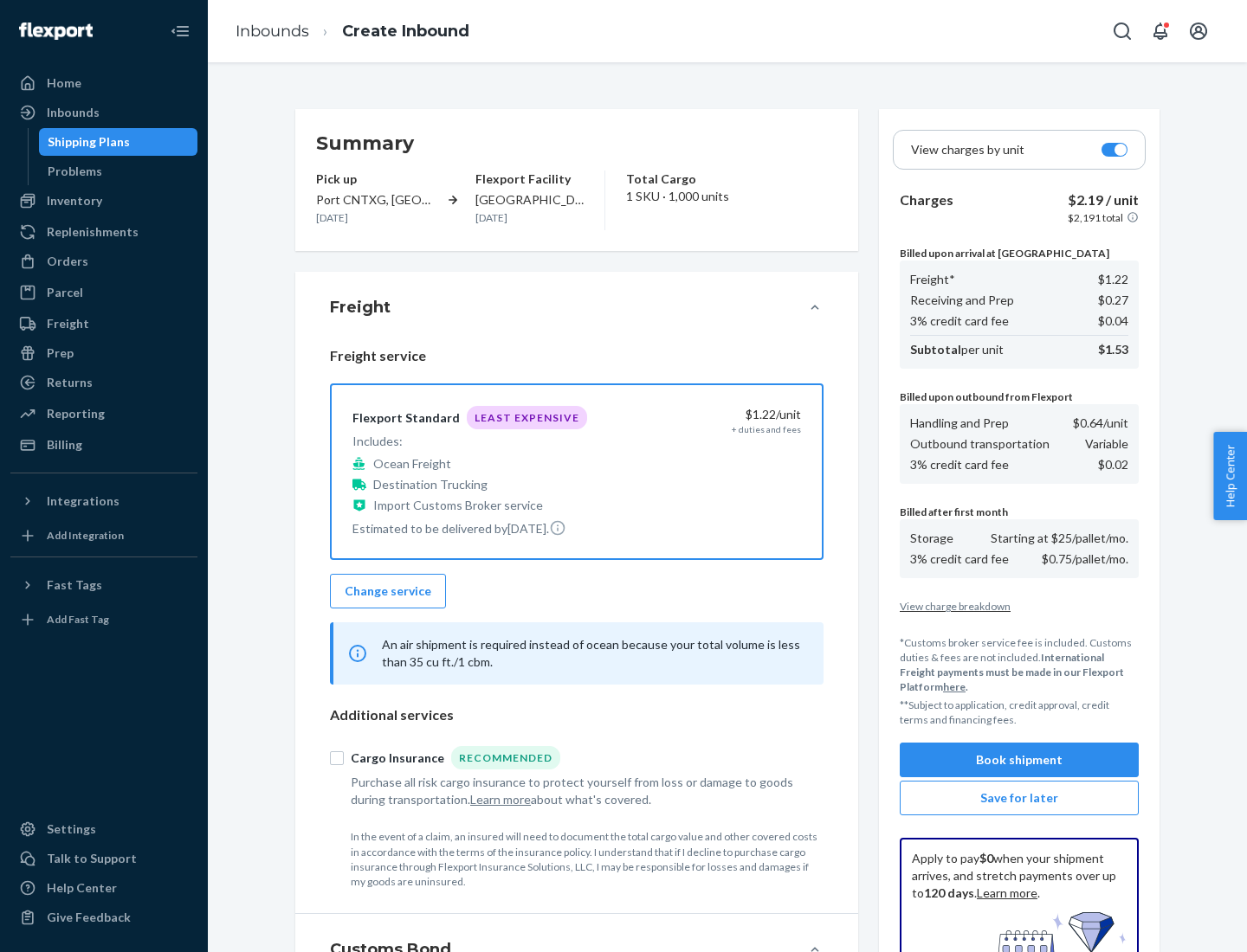
scroll to position [253, 0]
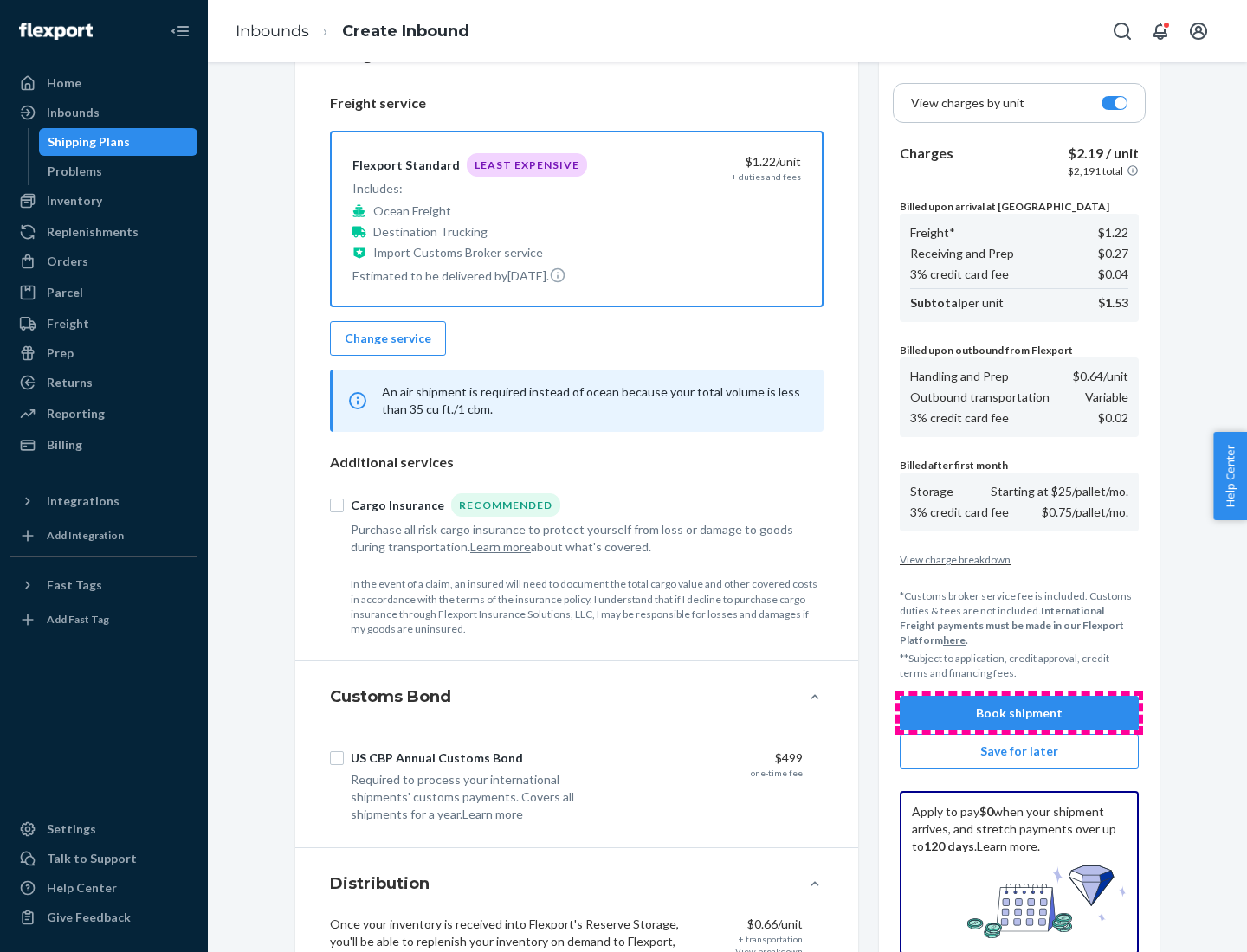
click at [1019, 714] on button "Book shipment" at bounding box center [1018, 714] width 238 height 34
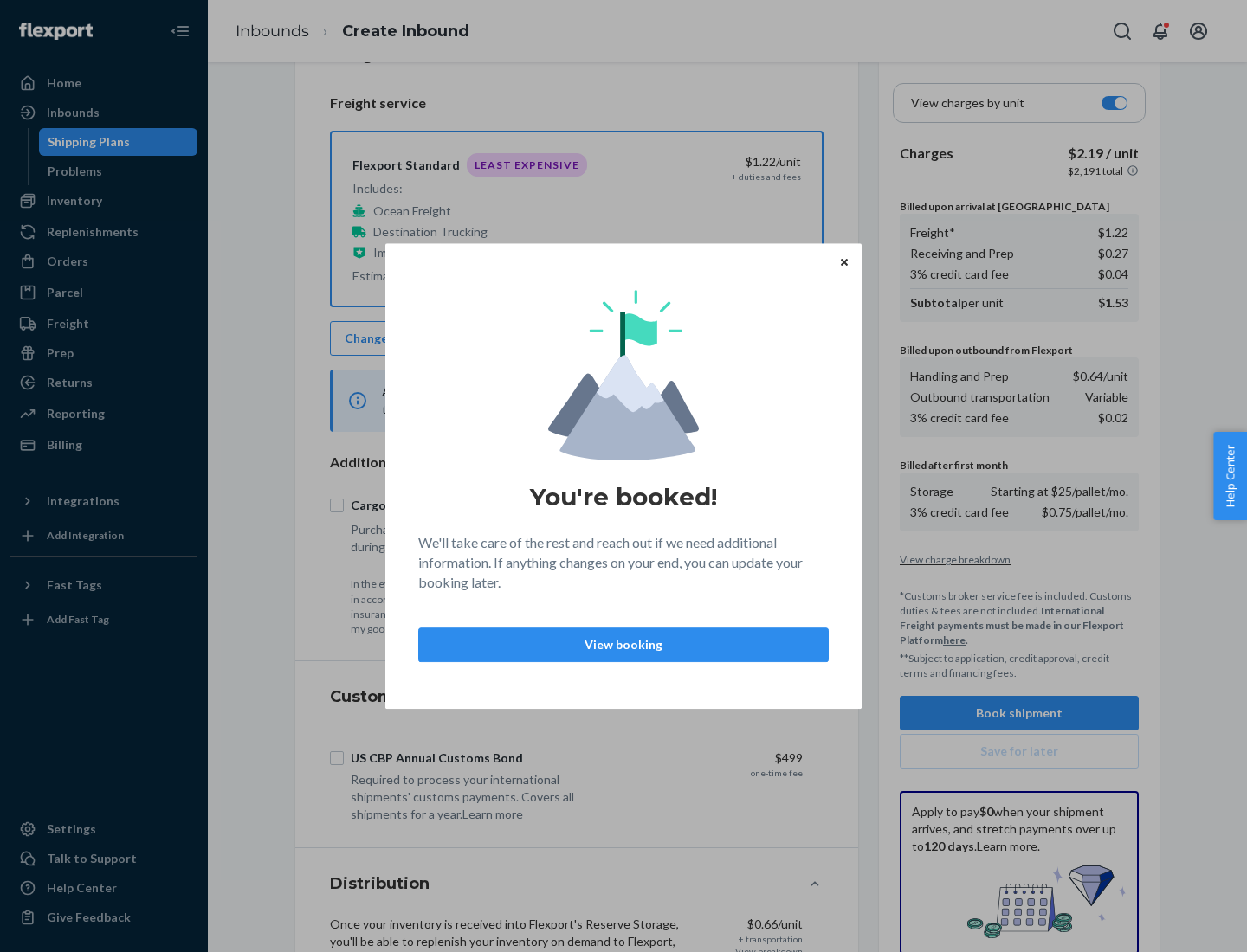
click at [624, 645] on p "View booking" at bounding box center [624, 645] width 381 height 17
